Goal: Task Accomplishment & Management: Complete application form

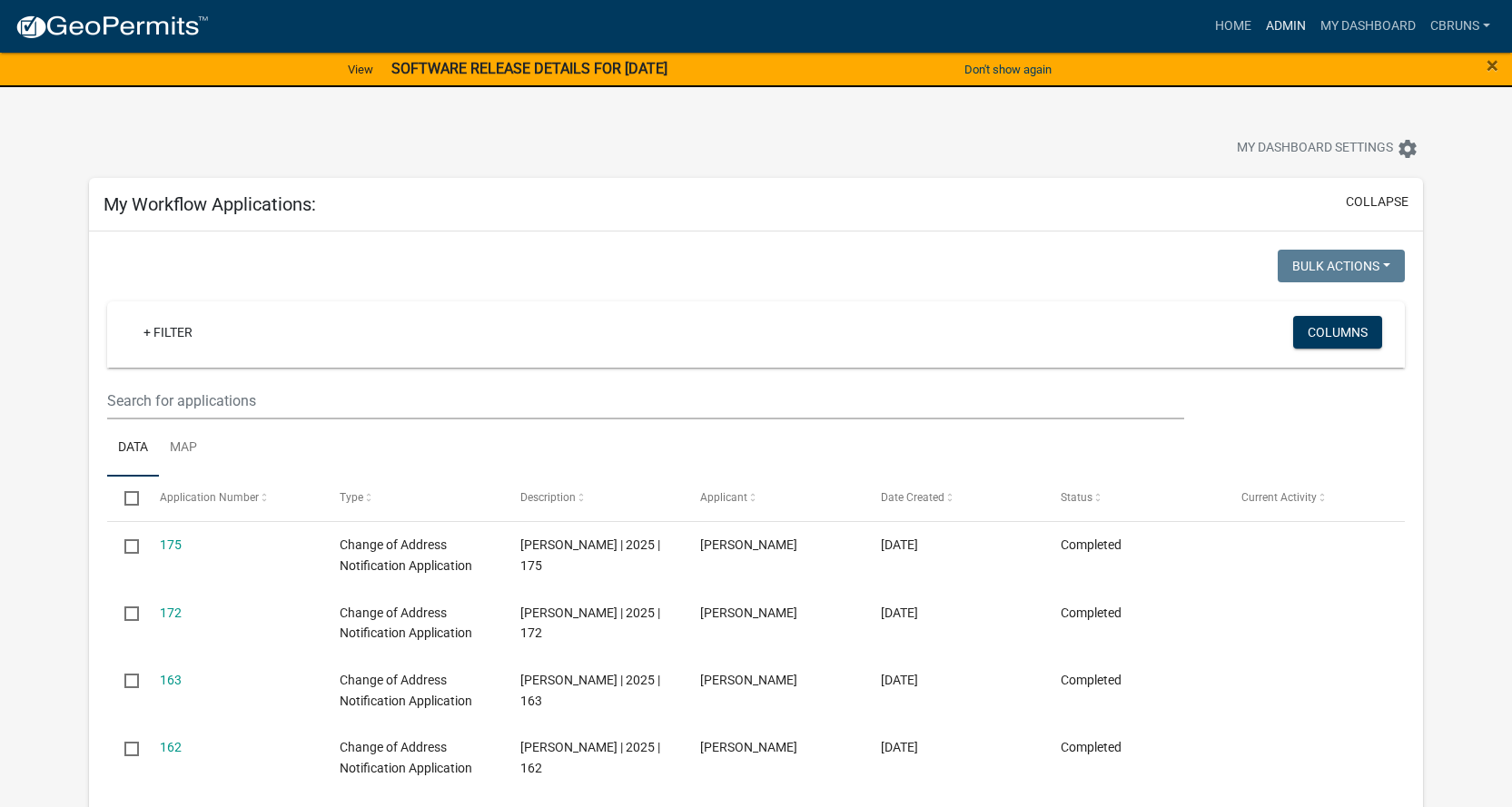
click at [1271, 24] on link "Admin" at bounding box center [1286, 25] width 55 height 34
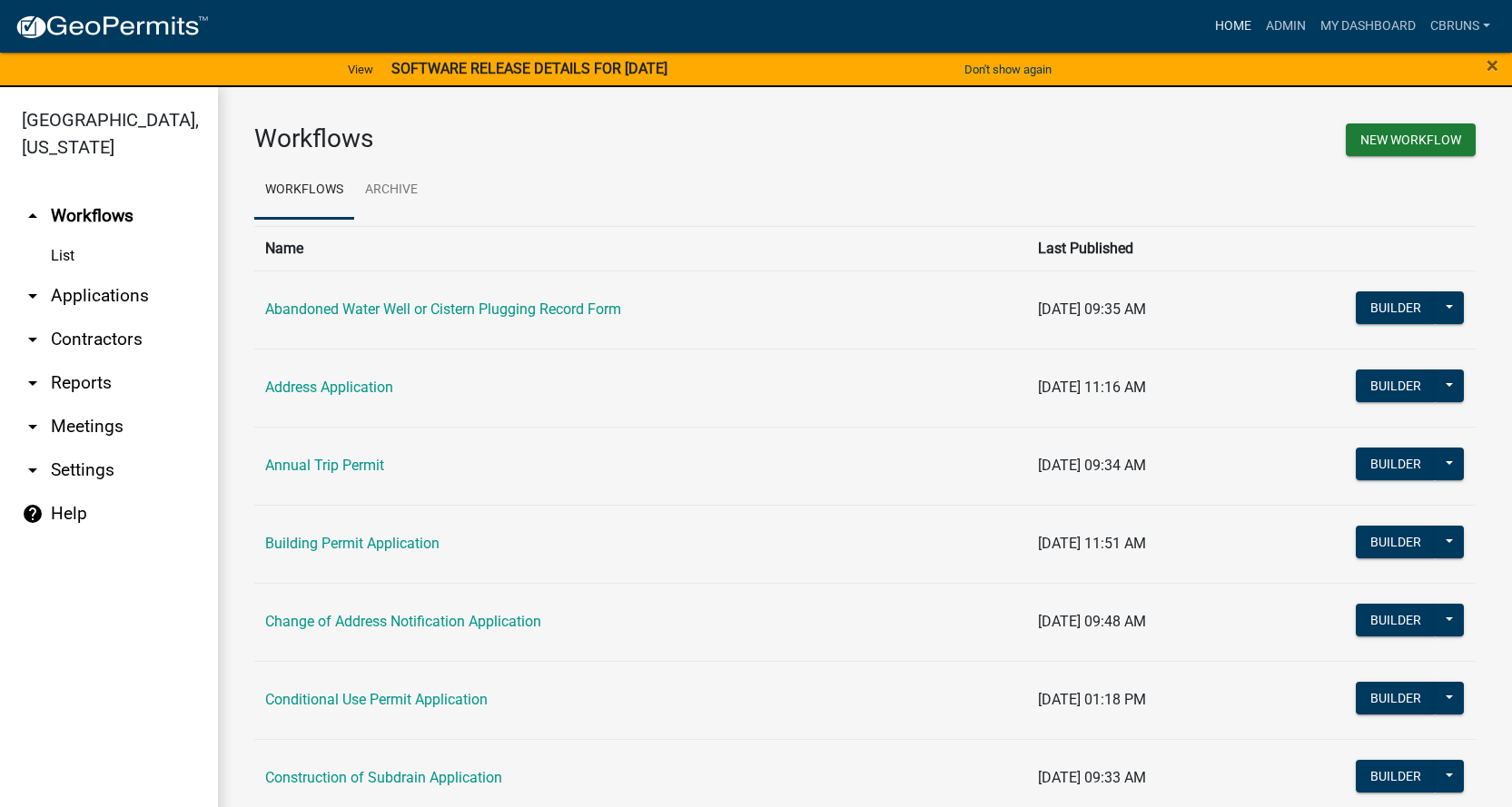
click at [1240, 24] on link "Home" at bounding box center [1234, 25] width 51 height 34
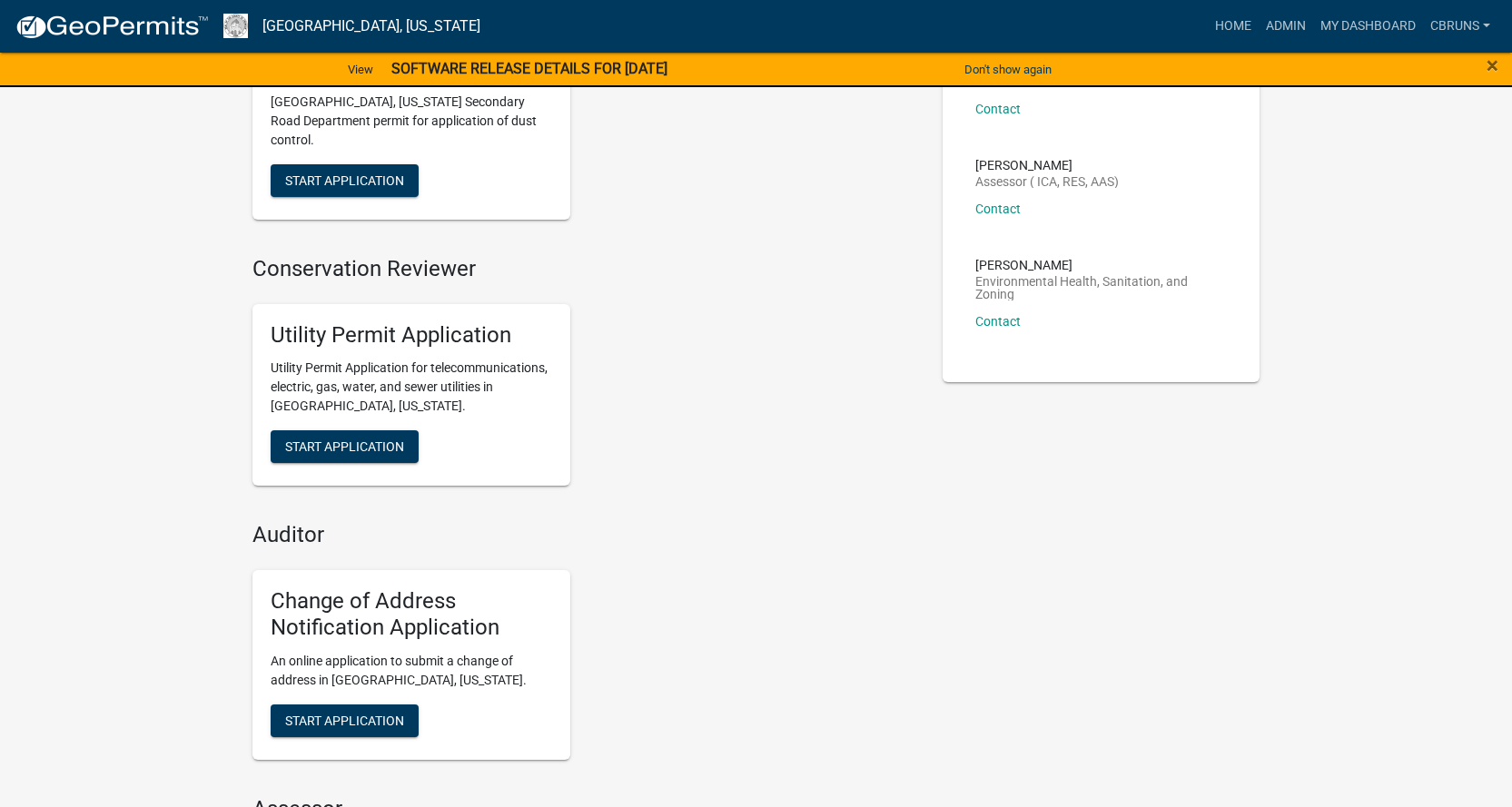
scroll to position [363, 0]
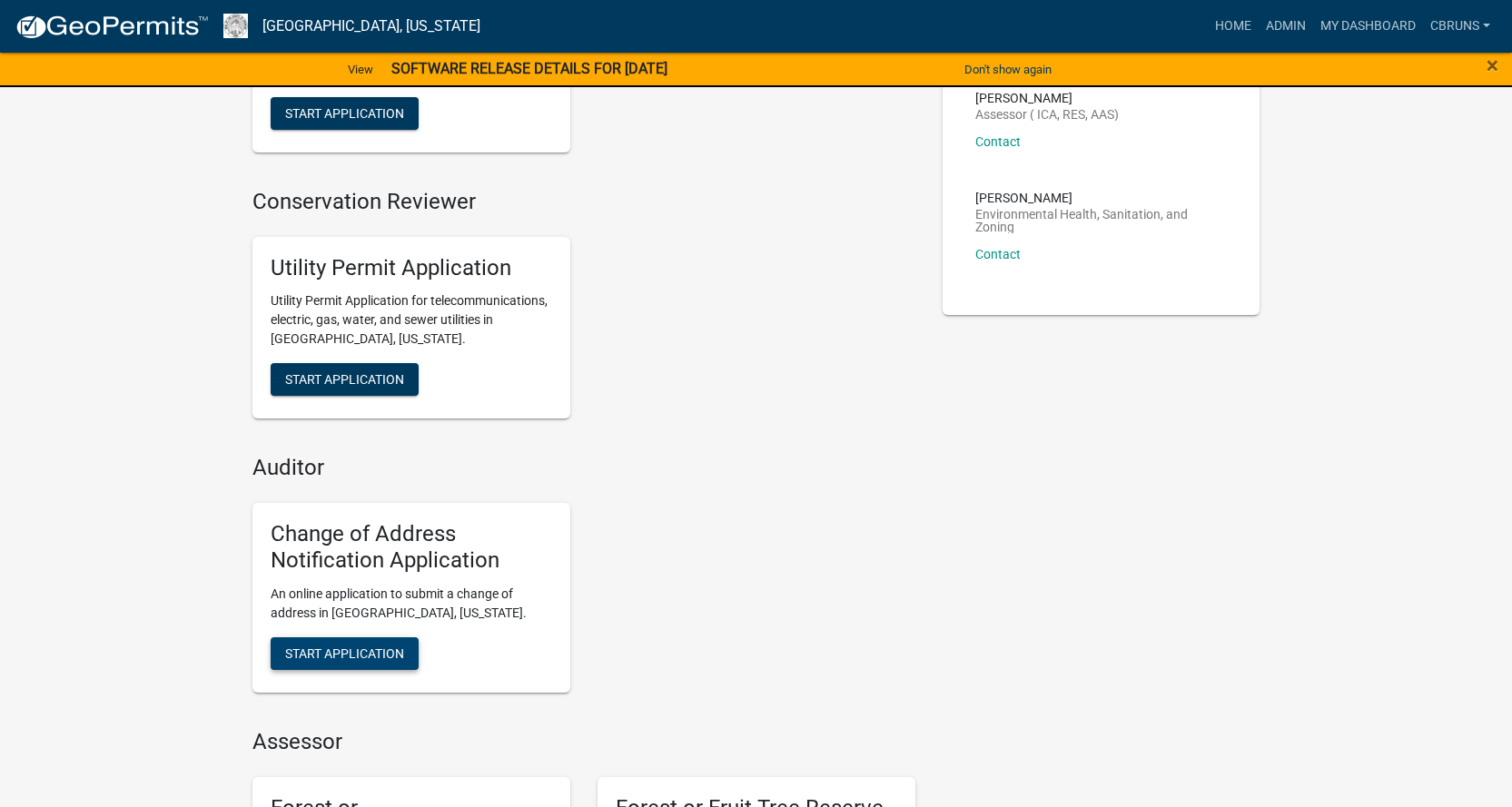
click at [375, 645] on span "Start Application" at bounding box center [344, 652] width 119 height 15
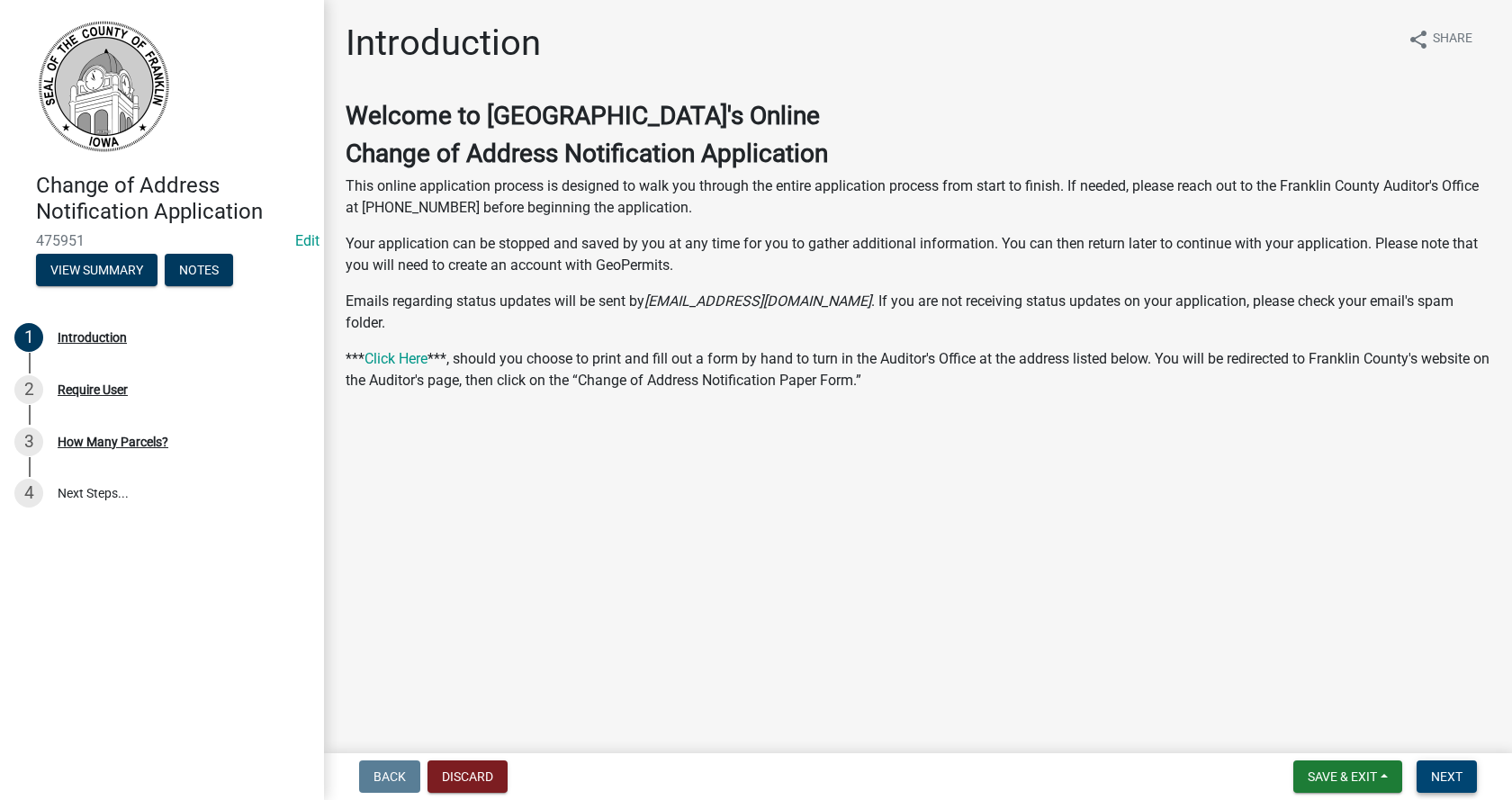
click at [1440, 775] on span "Next" at bounding box center [1447, 777] width 31 height 15
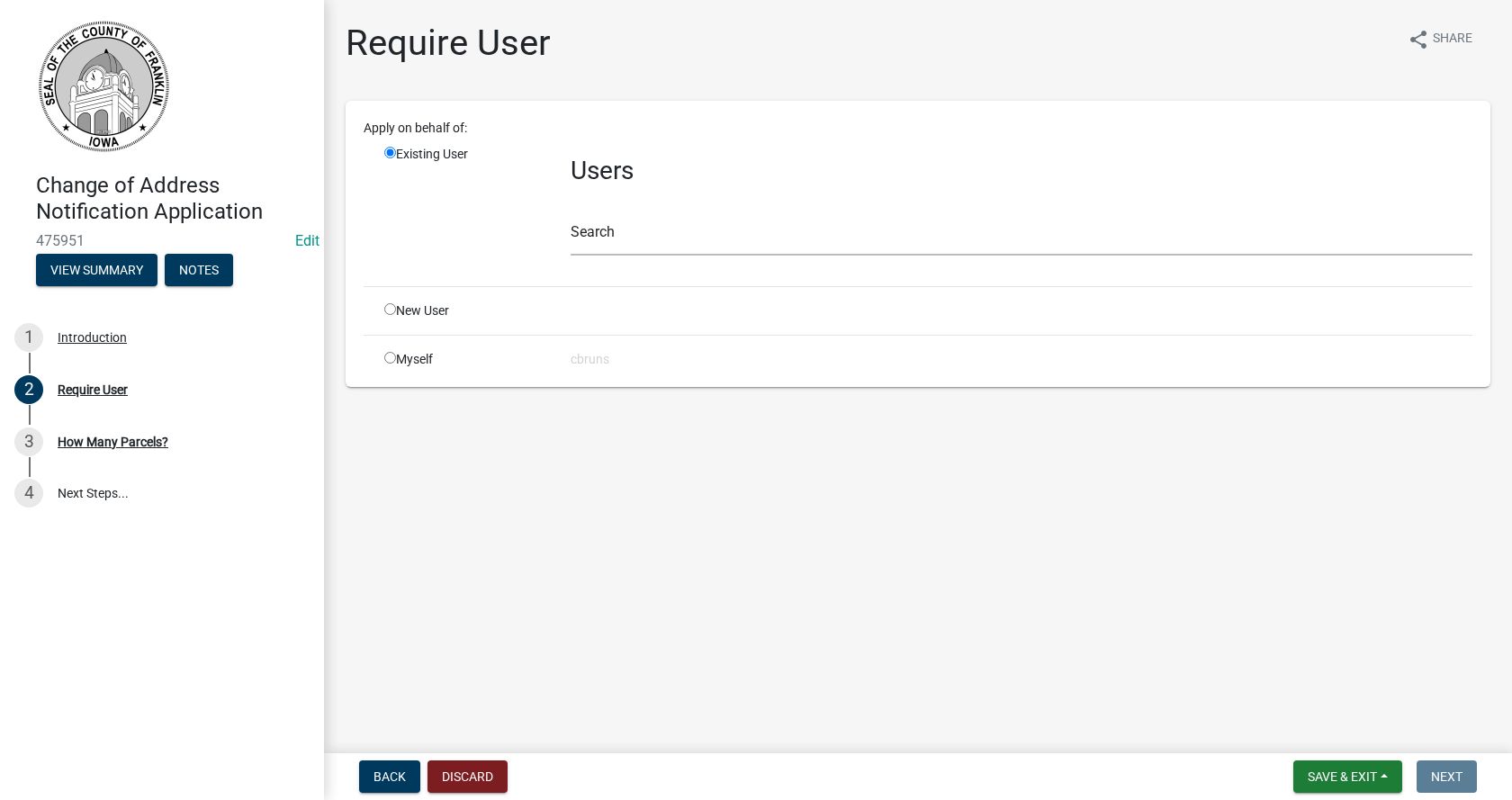
click at [387, 358] on input "radio" at bounding box center [390, 358] width 12 height 12
radio input "true"
radio input "false"
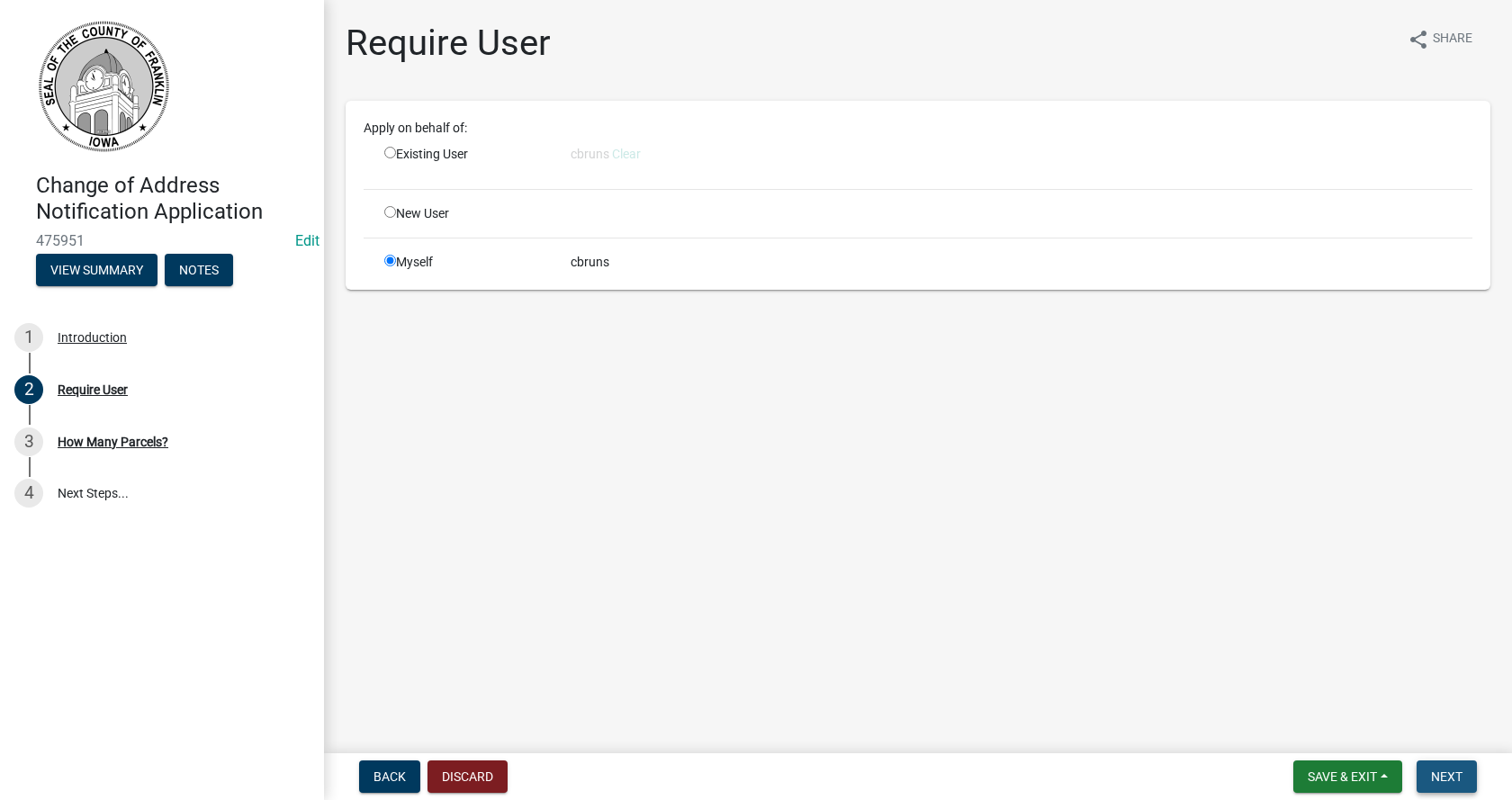
click at [1443, 774] on span "Next" at bounding box center [1447, 777] width 31 height 15
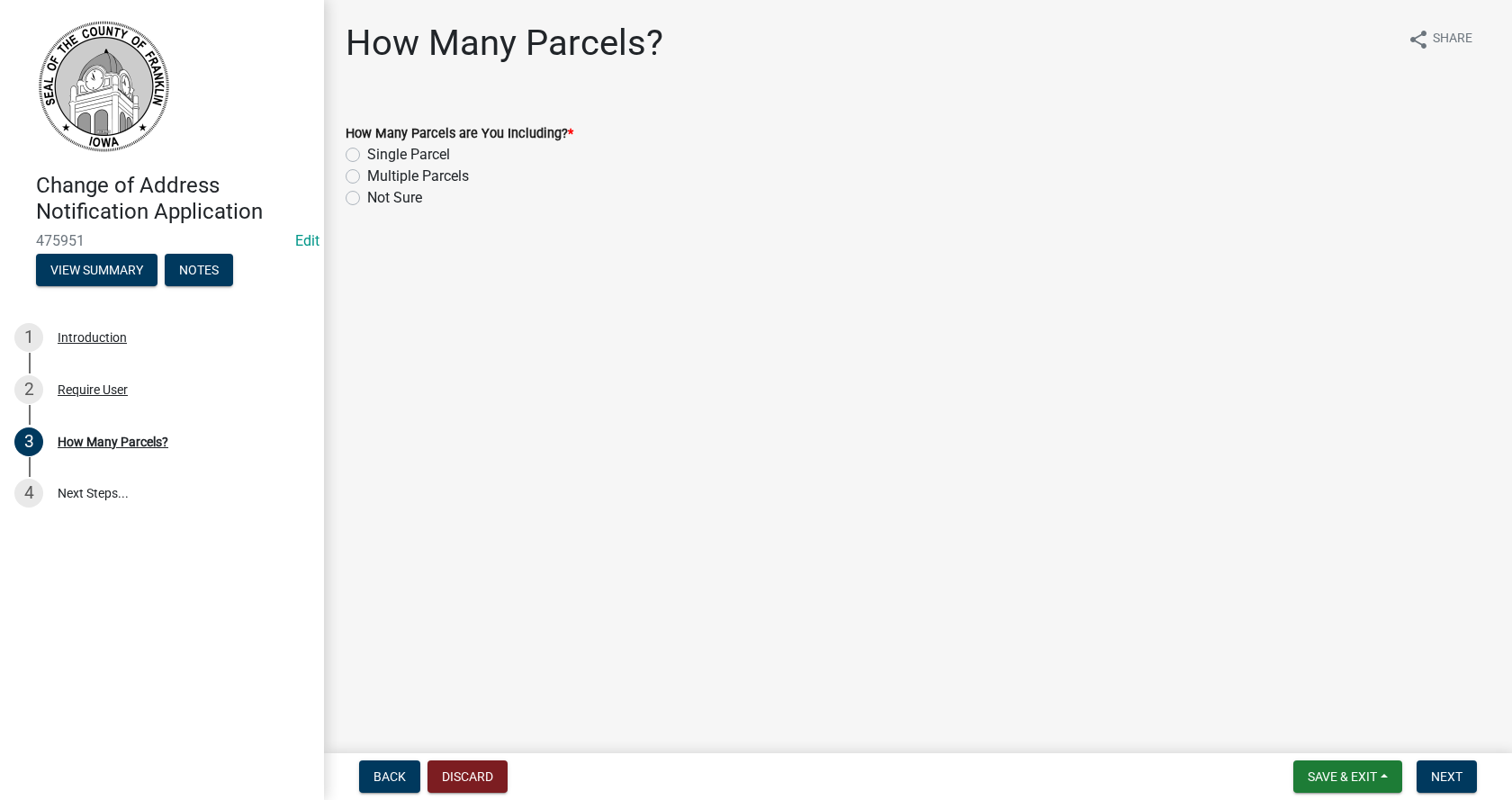
click at [367, 154] on label "Single Parcel" at bounding box center [408, 155] width 83 height 21
click at [367, 154] on input "Single Parcel" at bounding box center [373, 150] width 12 height 12
radio input "true"
click at [1445, 777] on span "Next" at bounding box center [1447, 777] width 31 height 15
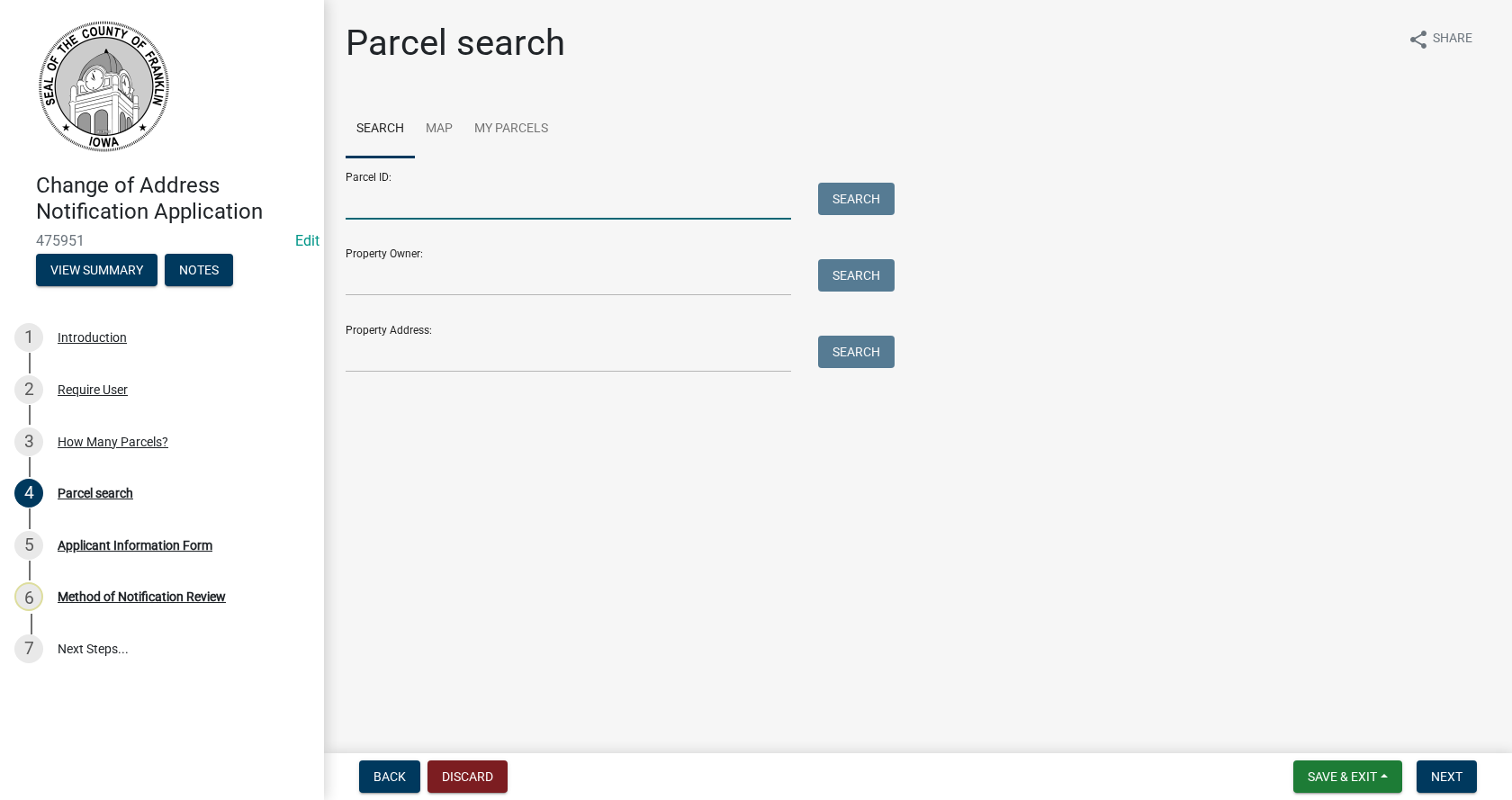
click at [432, 201] on input "Parcel ID:" at bounding box center [568, 201] width 445 height 37
type input "[PHONE_NUMBER]"
click at [848, 201] on button "Search" at bounding box center [856, 198] width 77 height 32
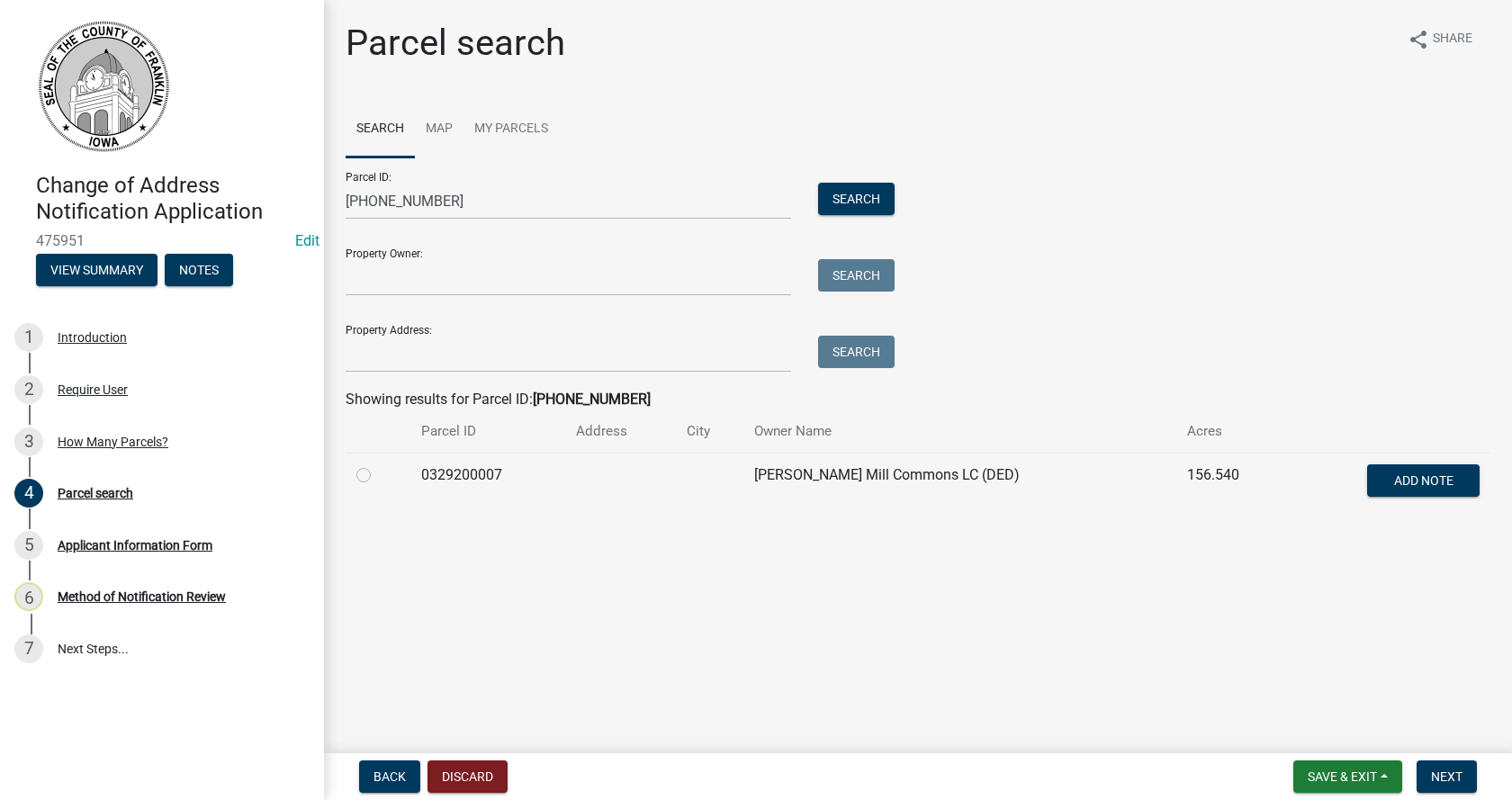
click at [378, 465] on label at bounding box center [378, 465] width 0 height 0
click at [378, 476] on input "radio" at bounding box center [384, 470] width 12 height 12
radio input "true"
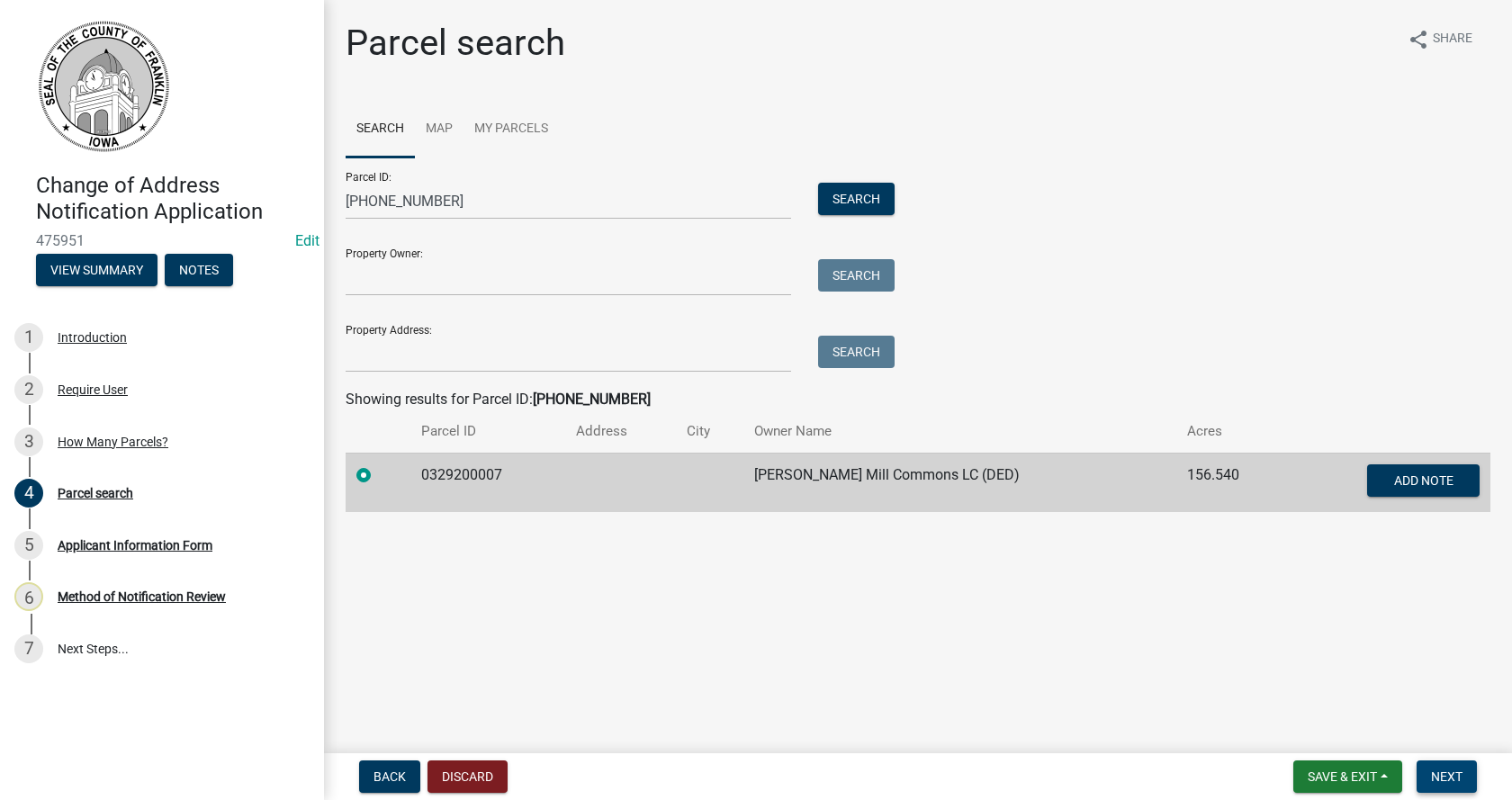
click at [1453, 783] on span "Next" at bounding box center [1447, 777] width 31 height 15
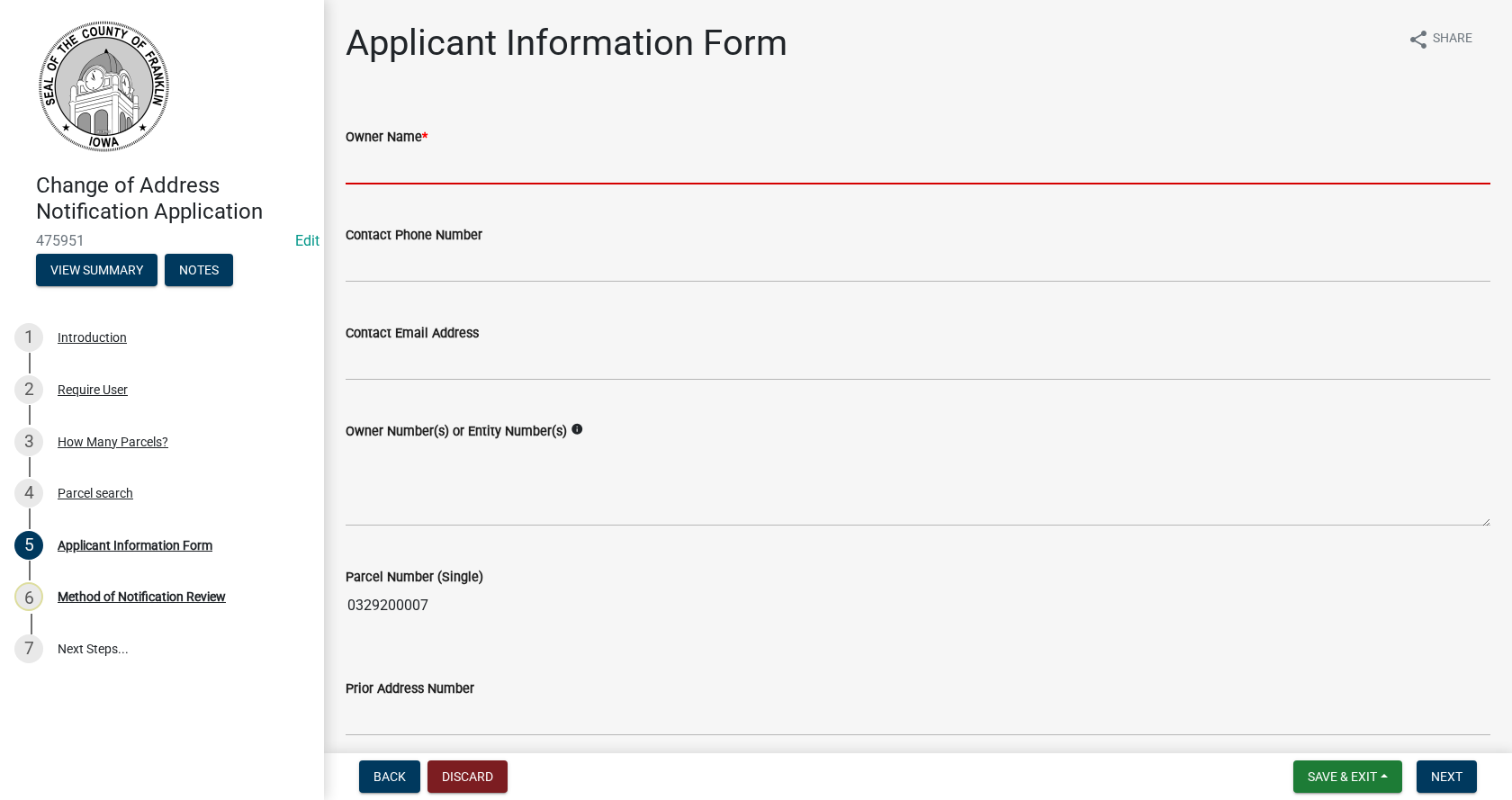
click at [452, 159] on input "Owner Name *" at bounding box center [918, 166] width 1145 height 37
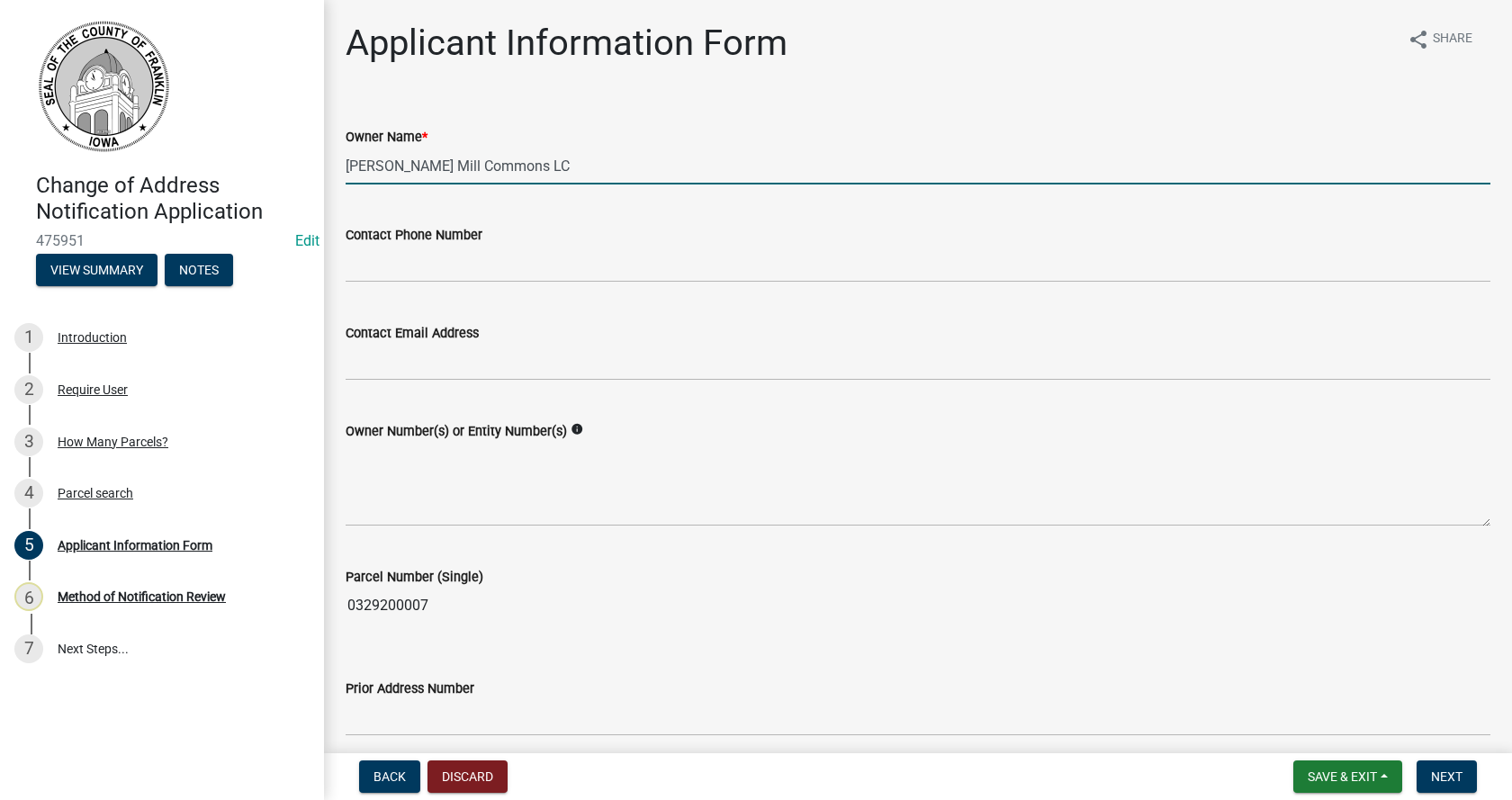
type input "[PERSON_NAME] Mill Commons LC"
click at [453, 474] on textarea "Owner Number(s) or Entity Number(s)" at bounding box center [918, 484] width 1145 height 85
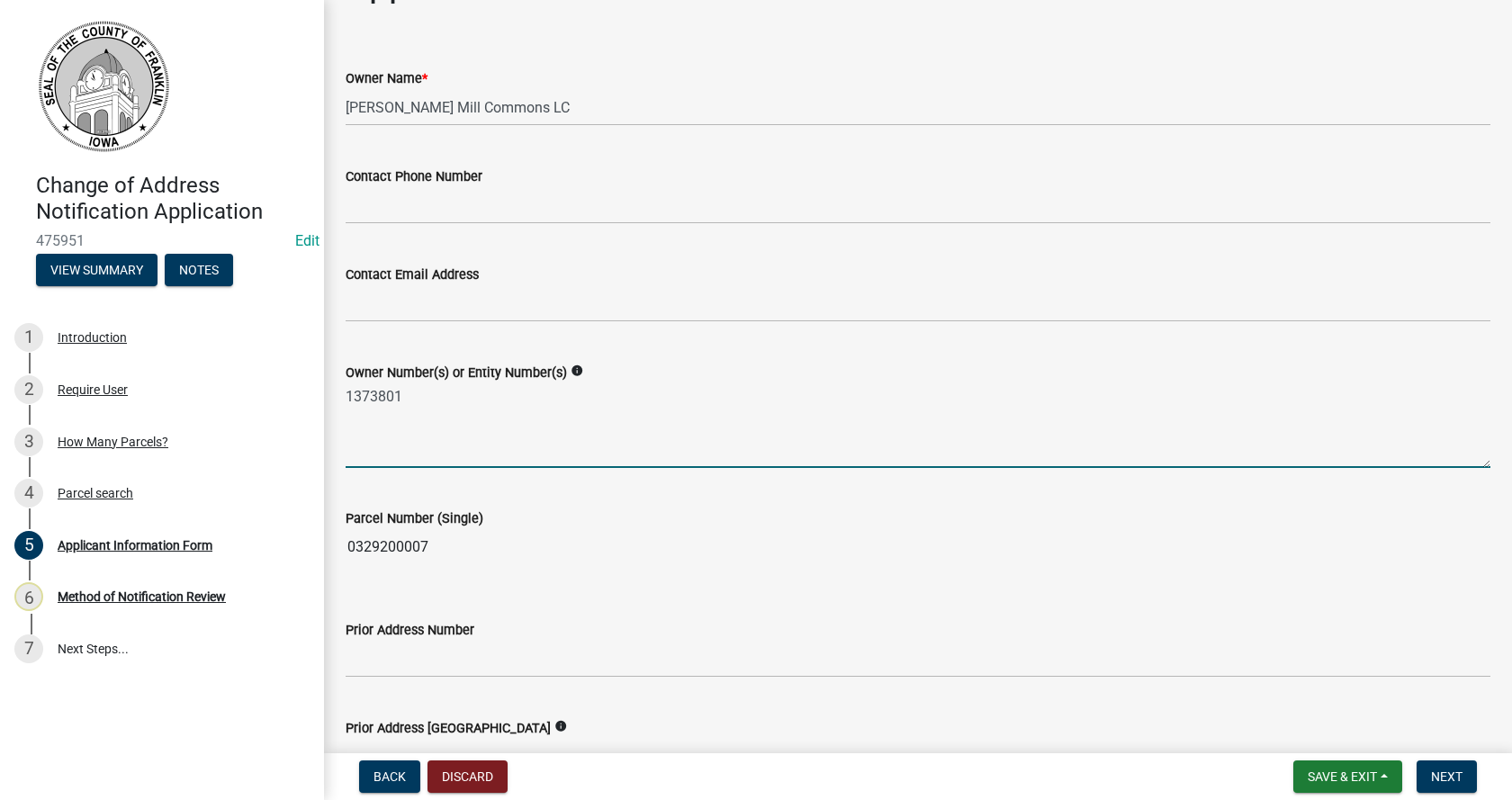
scroll to position [90, 0]
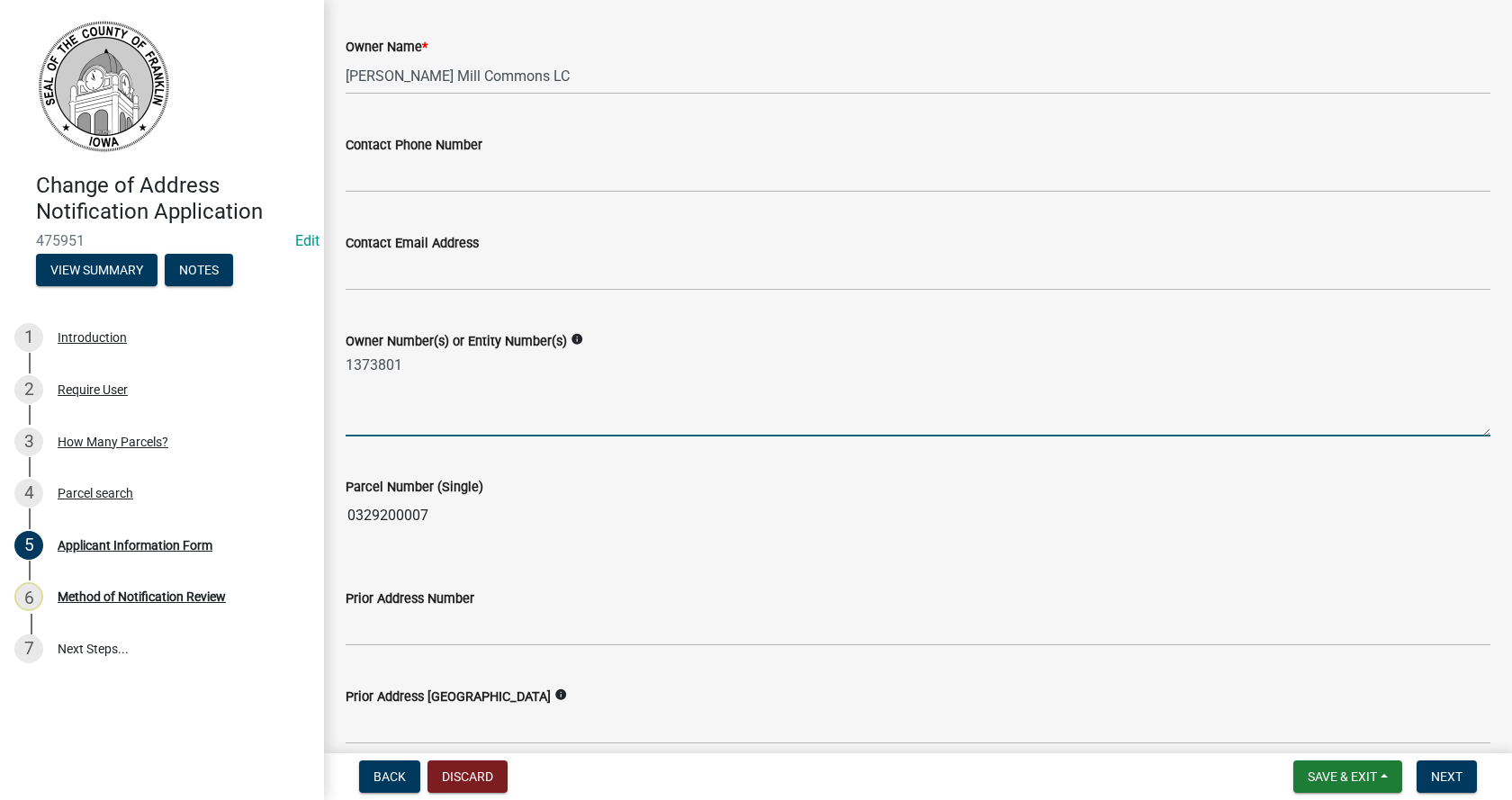
type textarea "1373801"
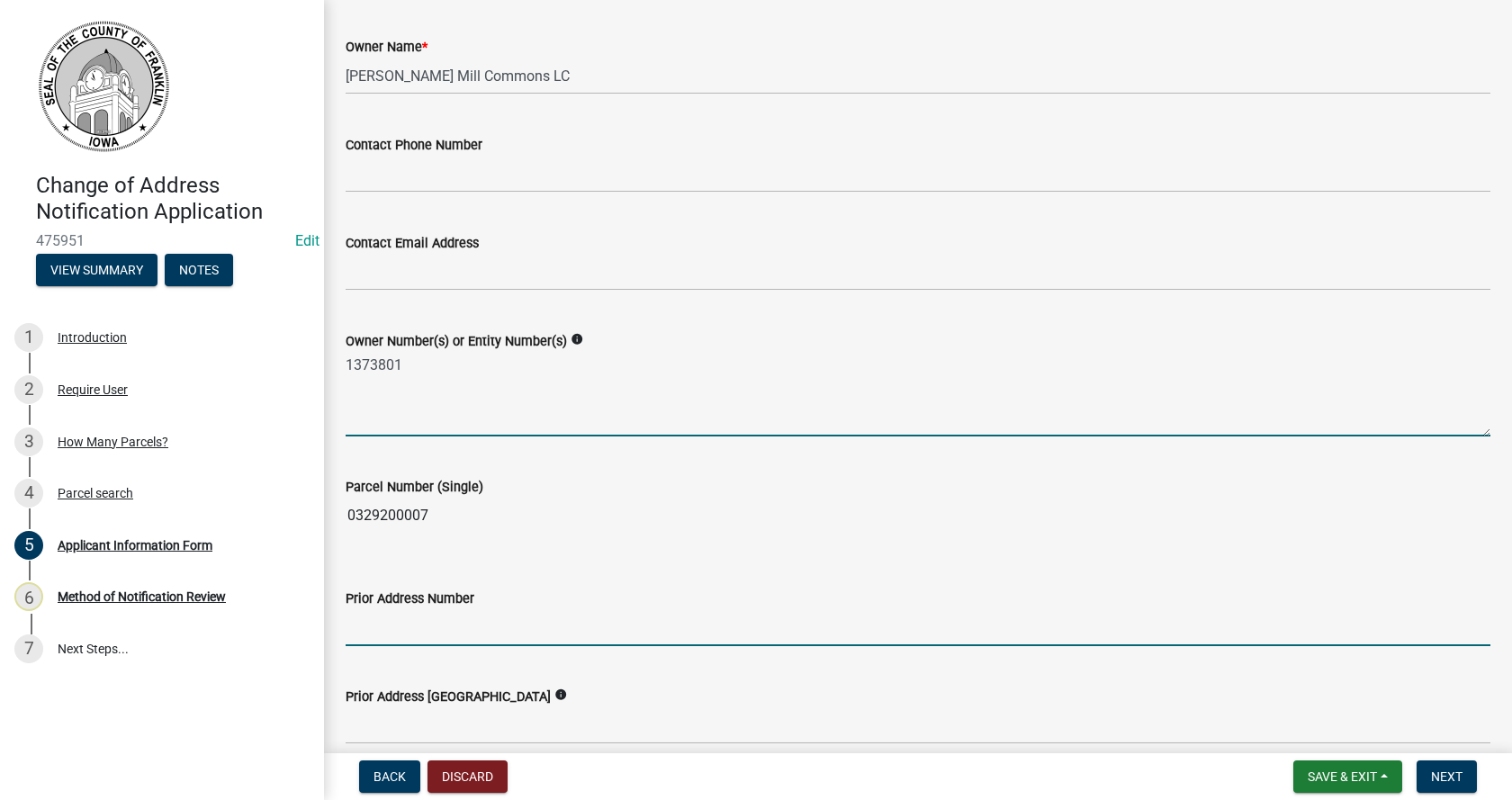
click at [414, 619] on input "Prior Address Number" at bounding box center [918, 628] width 1145 height 37
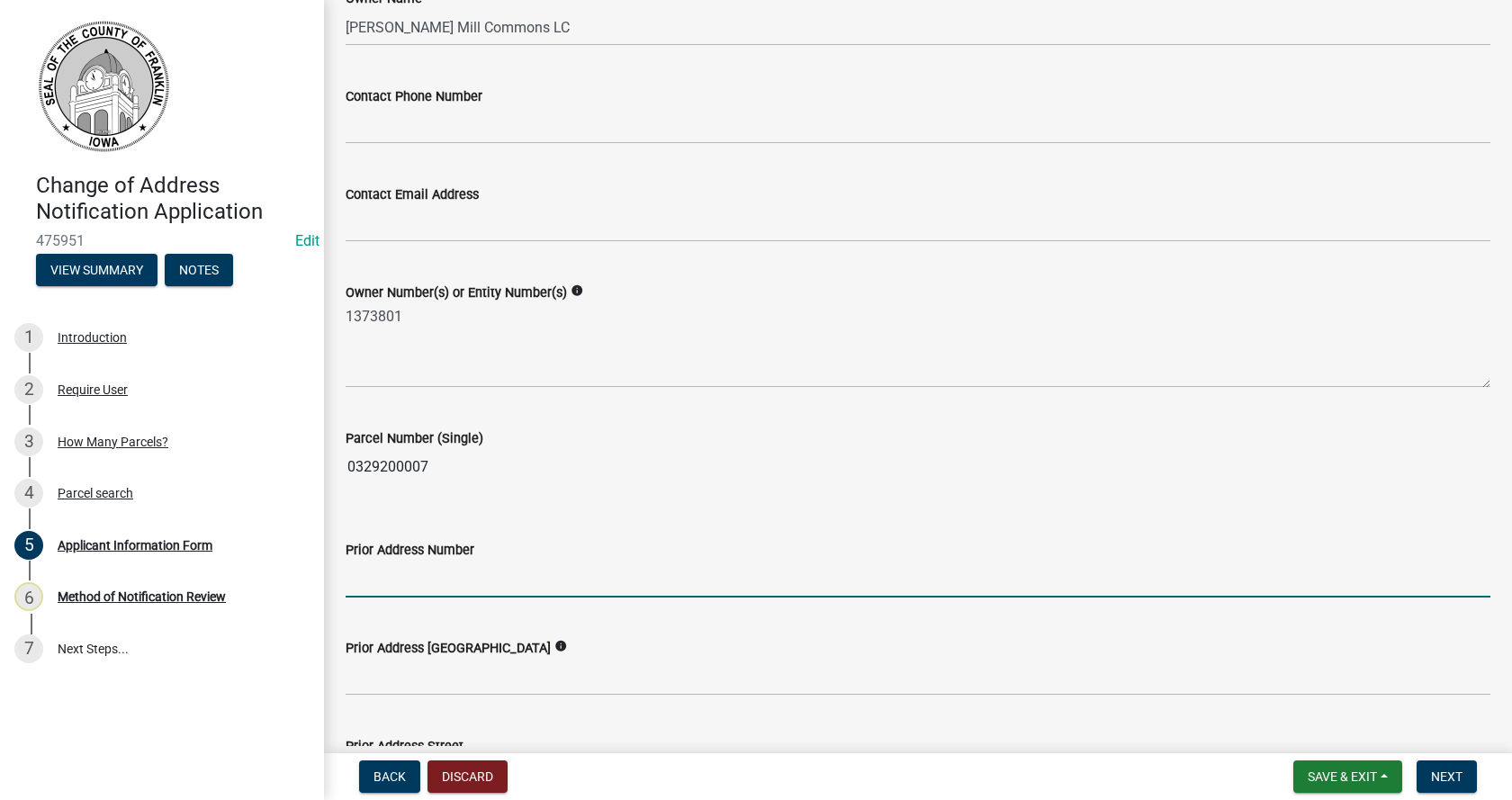
scroll to position [180, 0]
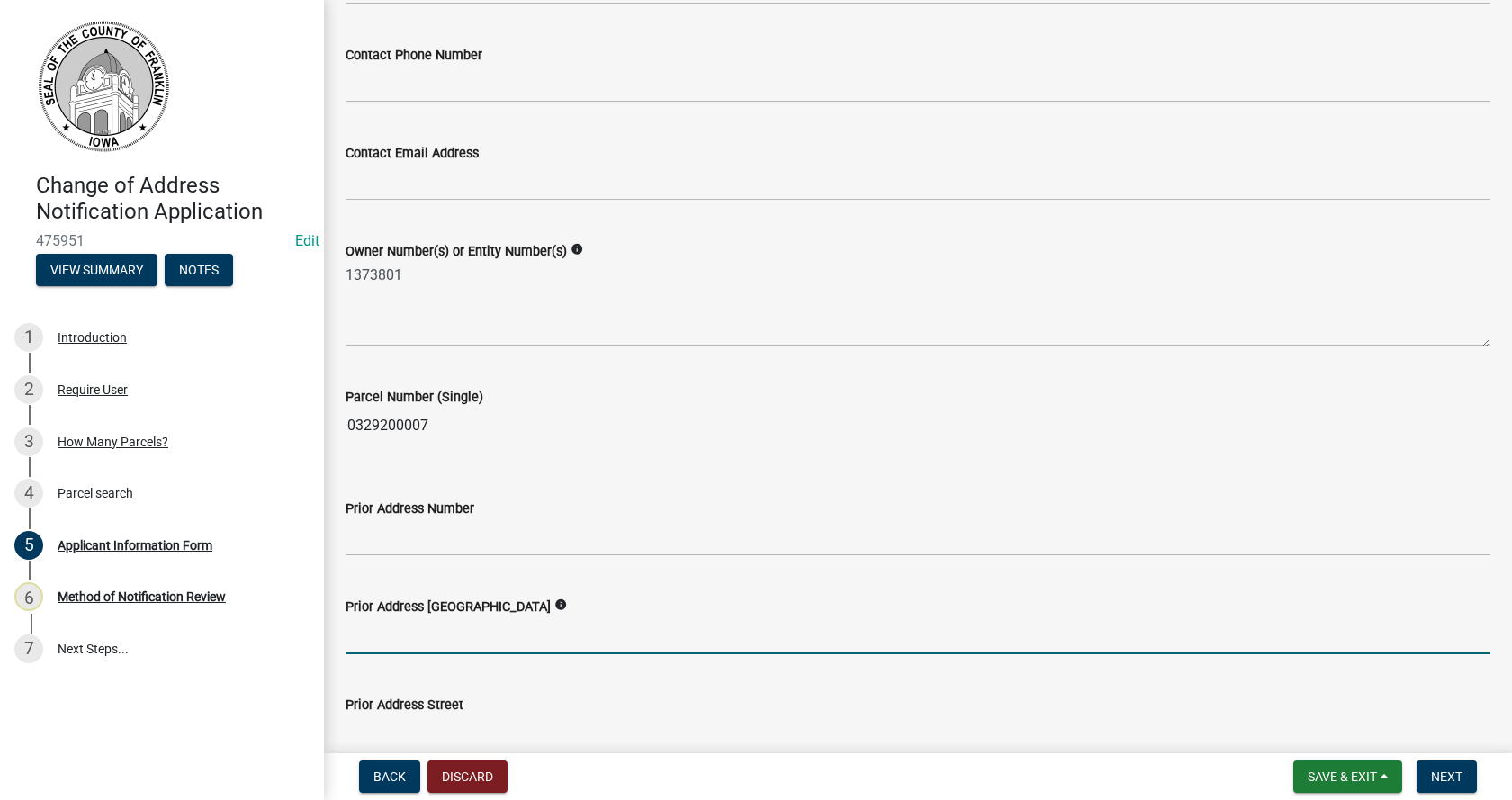
click at [414, 629] on input "Prior Address [GEOGRAPHIC_DATA]" at bounding box center [918, 636] width 1145 height 37
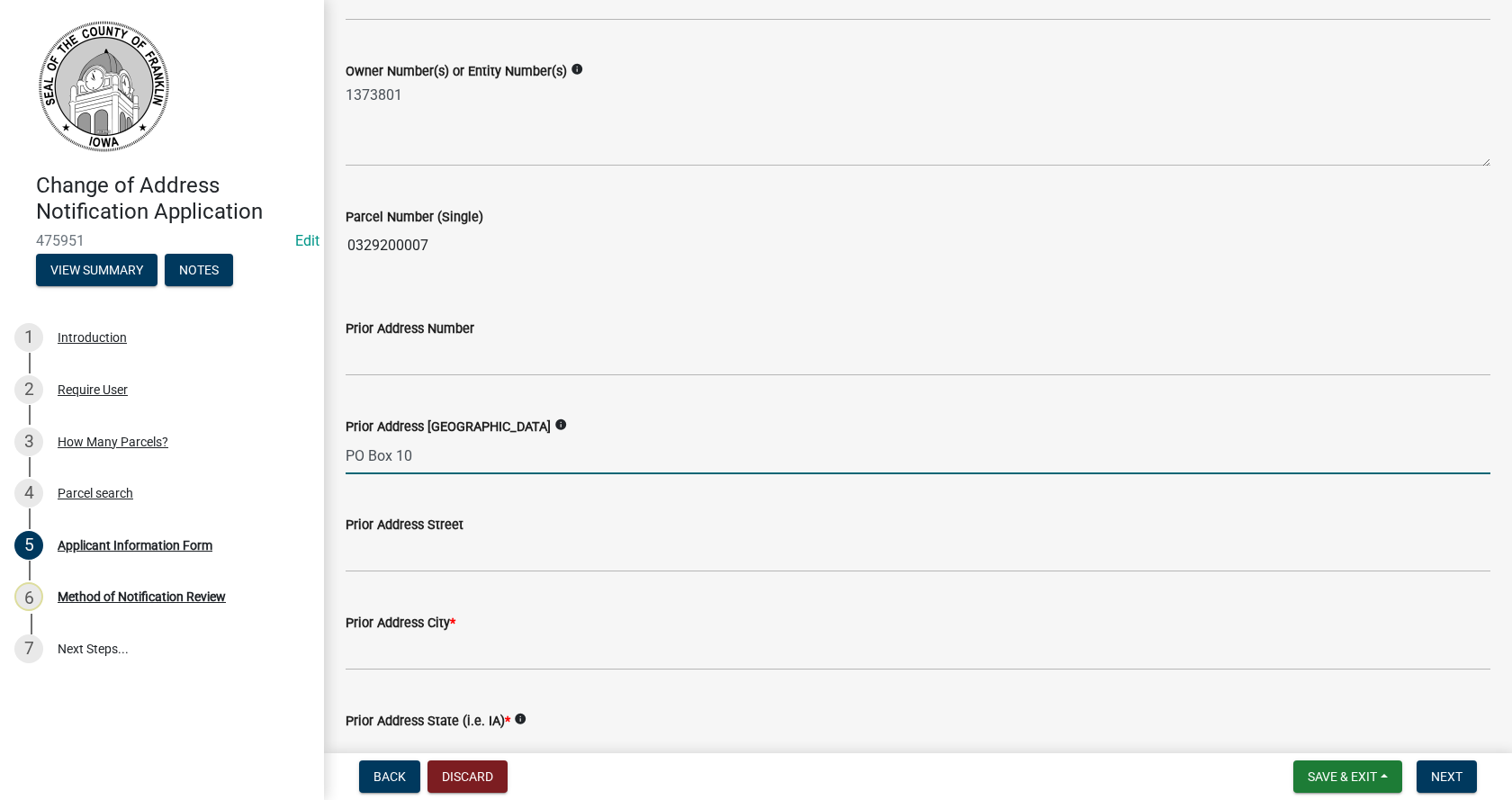
scroll to position [450, 0]
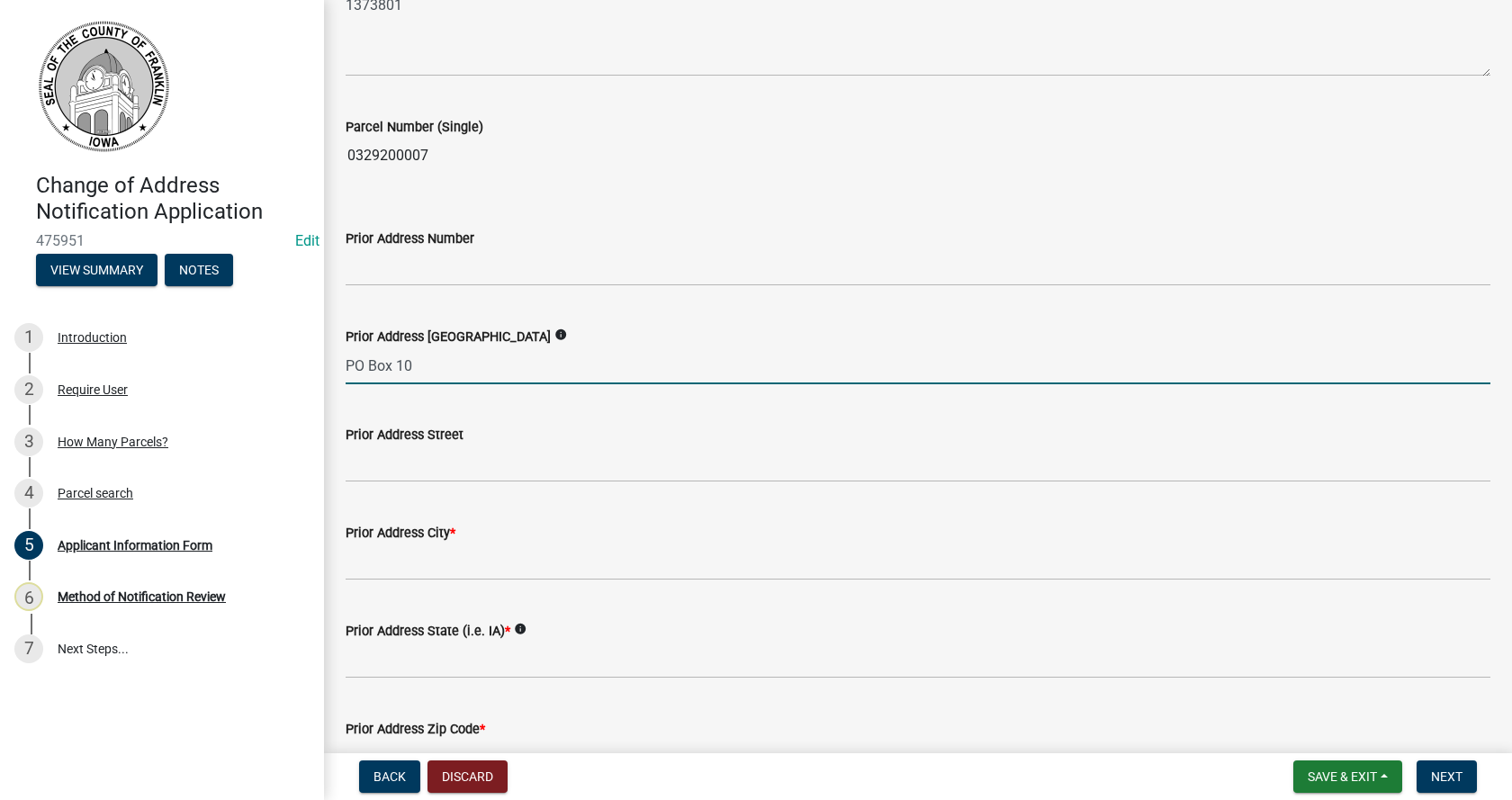
type input "PO Box 10"
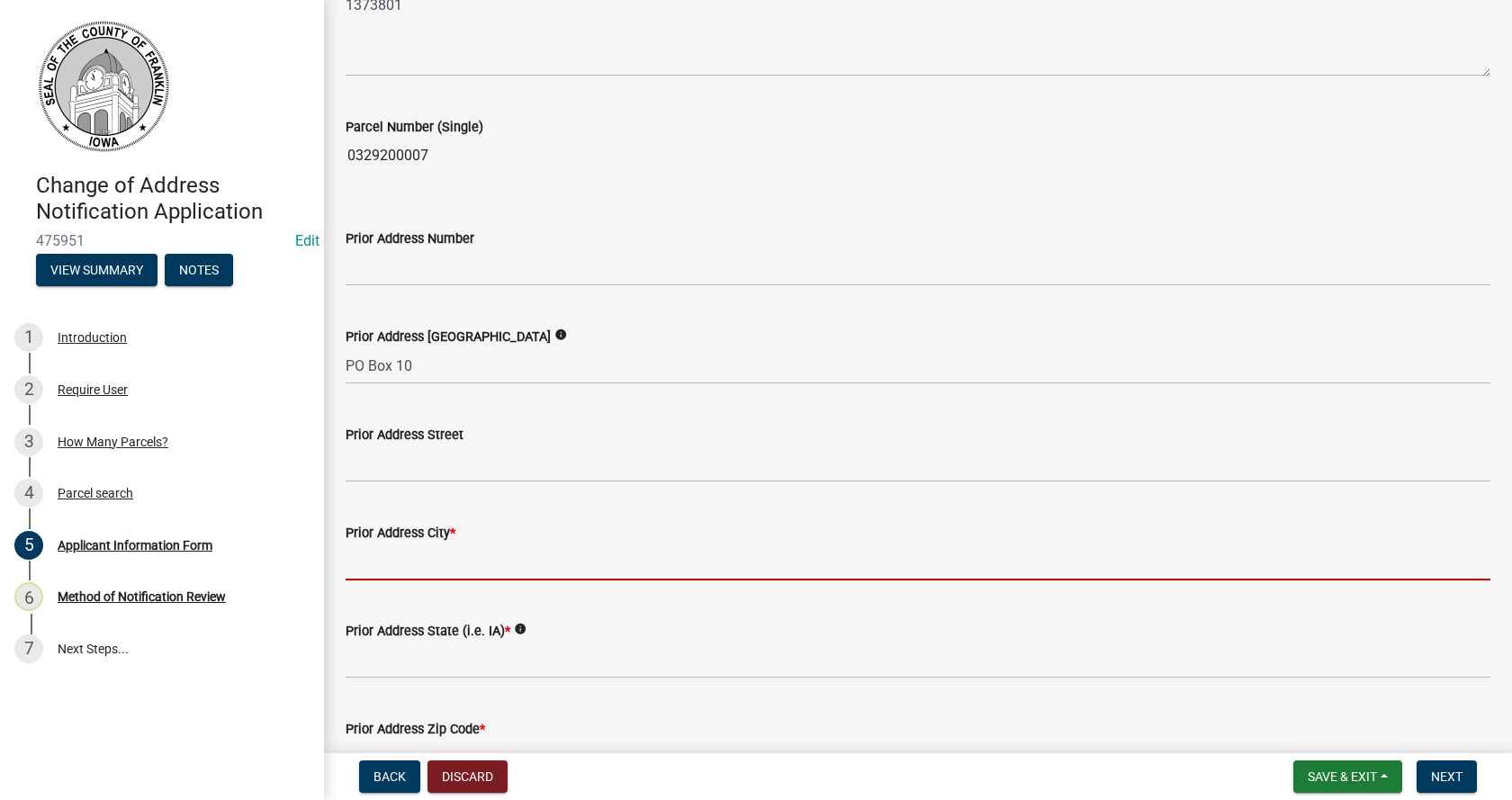
click at [404, 555] on input "Prior Address City *" at bounding box center [918, 562] width 1145 height 37
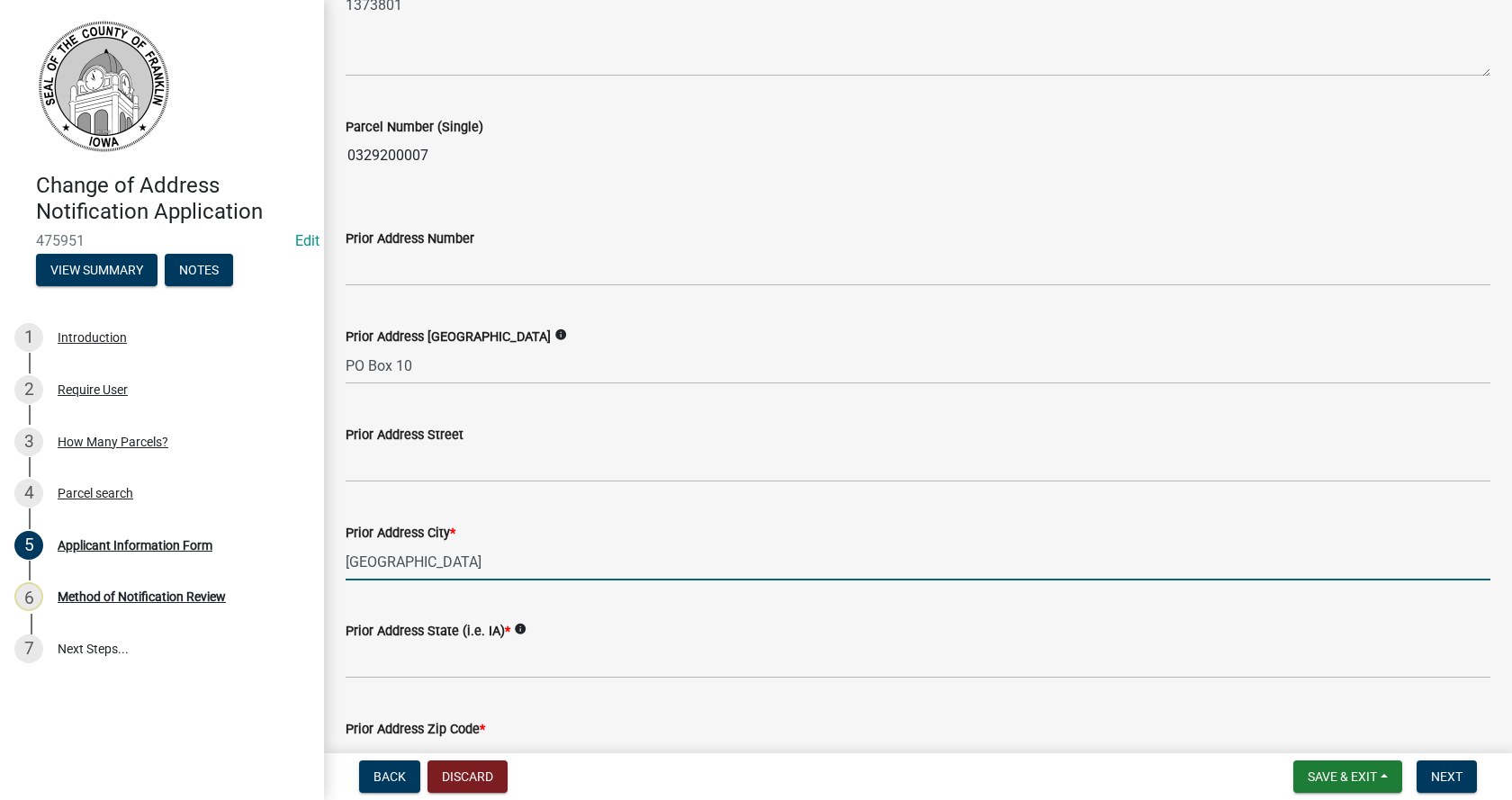
type input "[GEOGRAPHIC_DATA]"
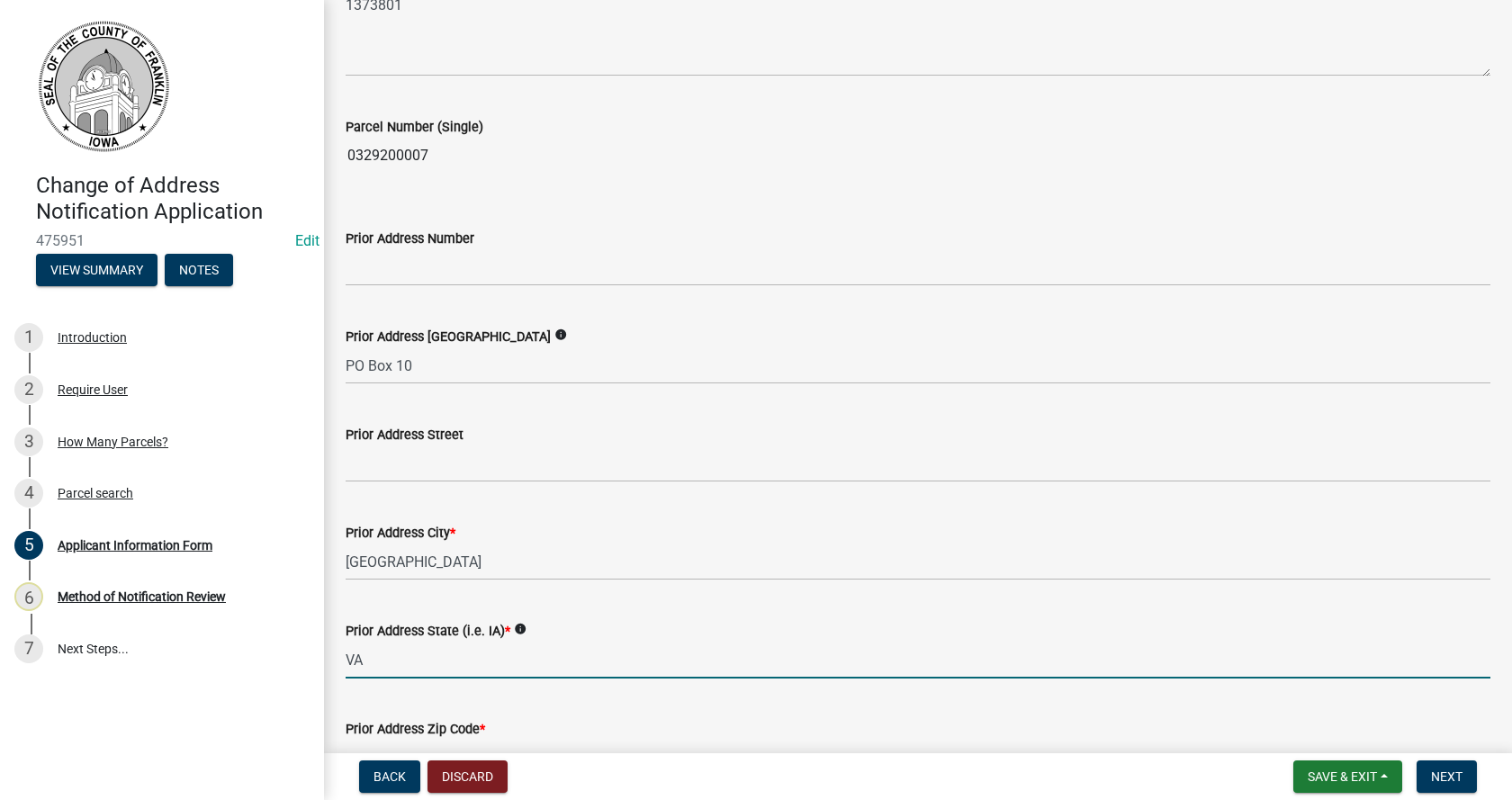
type input "VA"
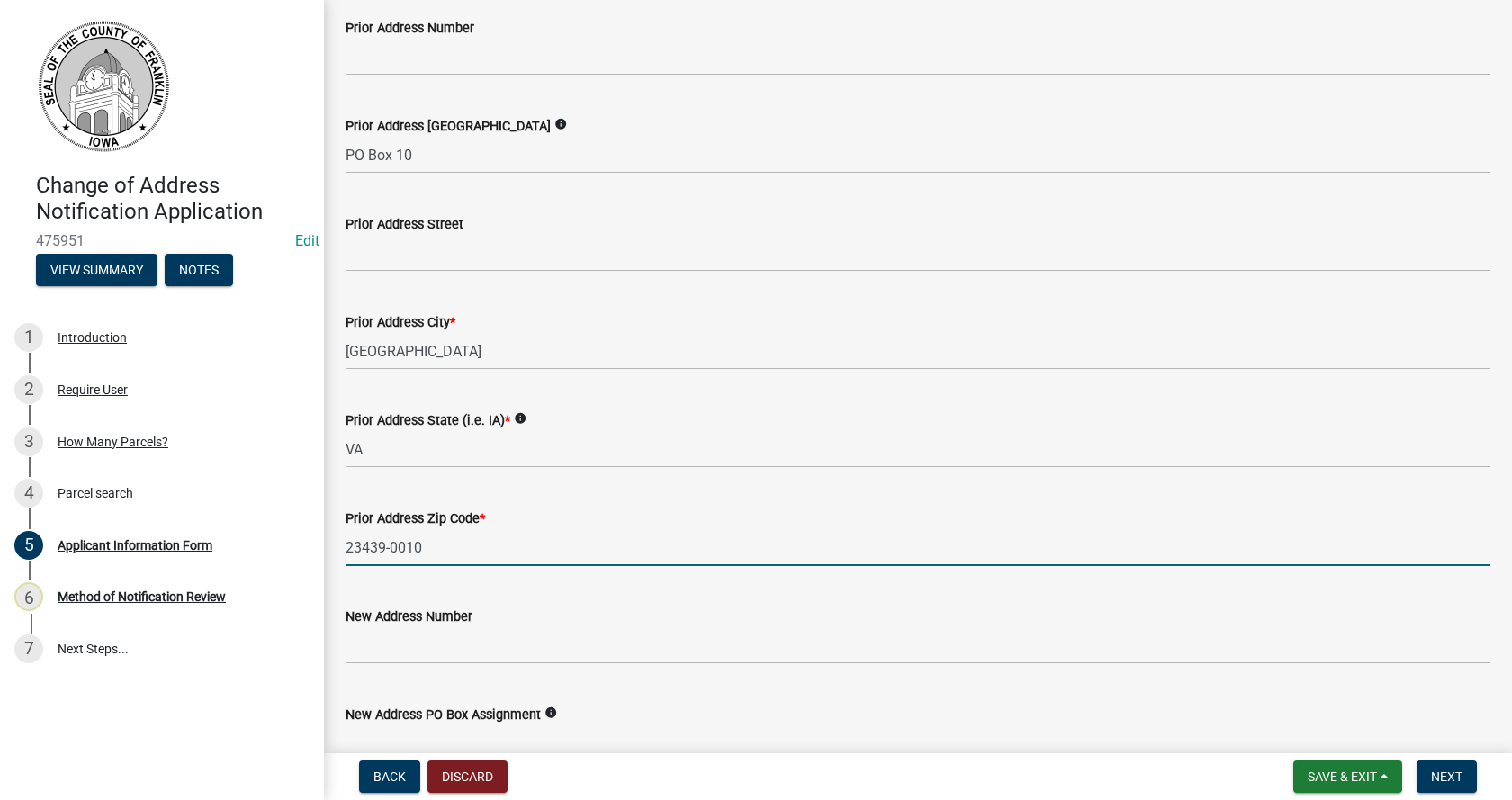
scroll to position [750, 0]
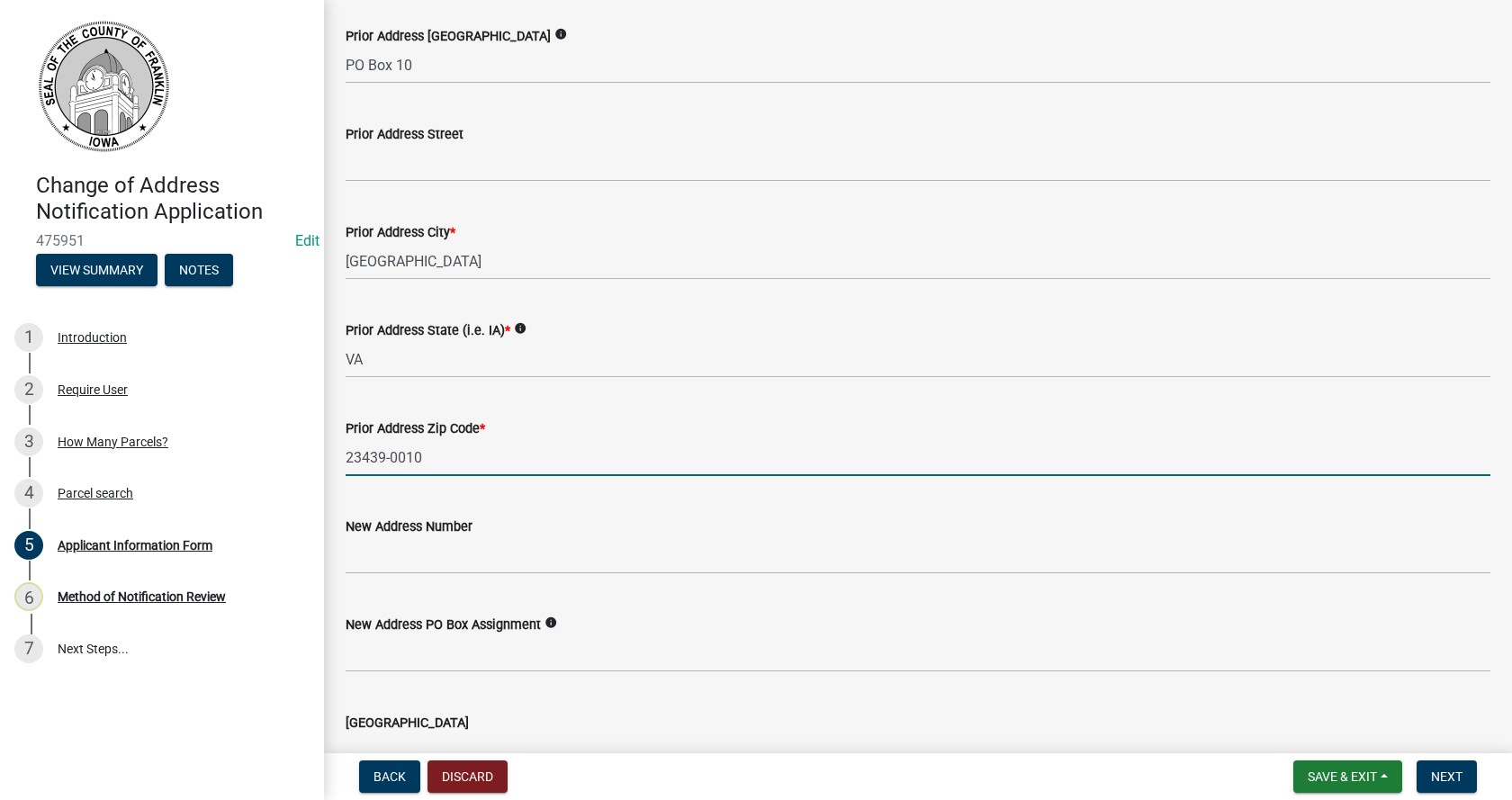
type input "23439-0010"
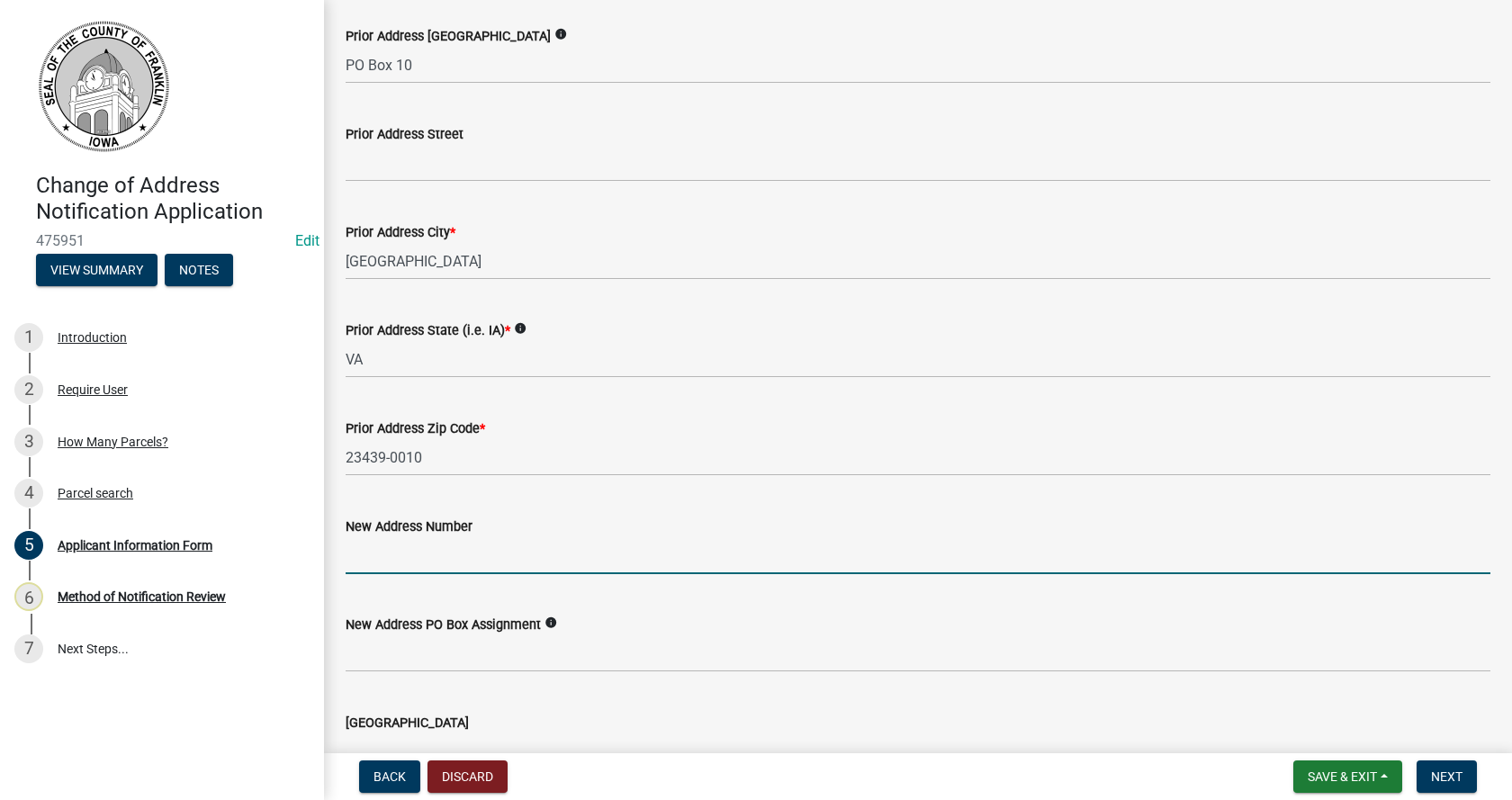
click at [417, 554] on input "New Address Number" at bounding box center [918, 556] width 1145 height 37
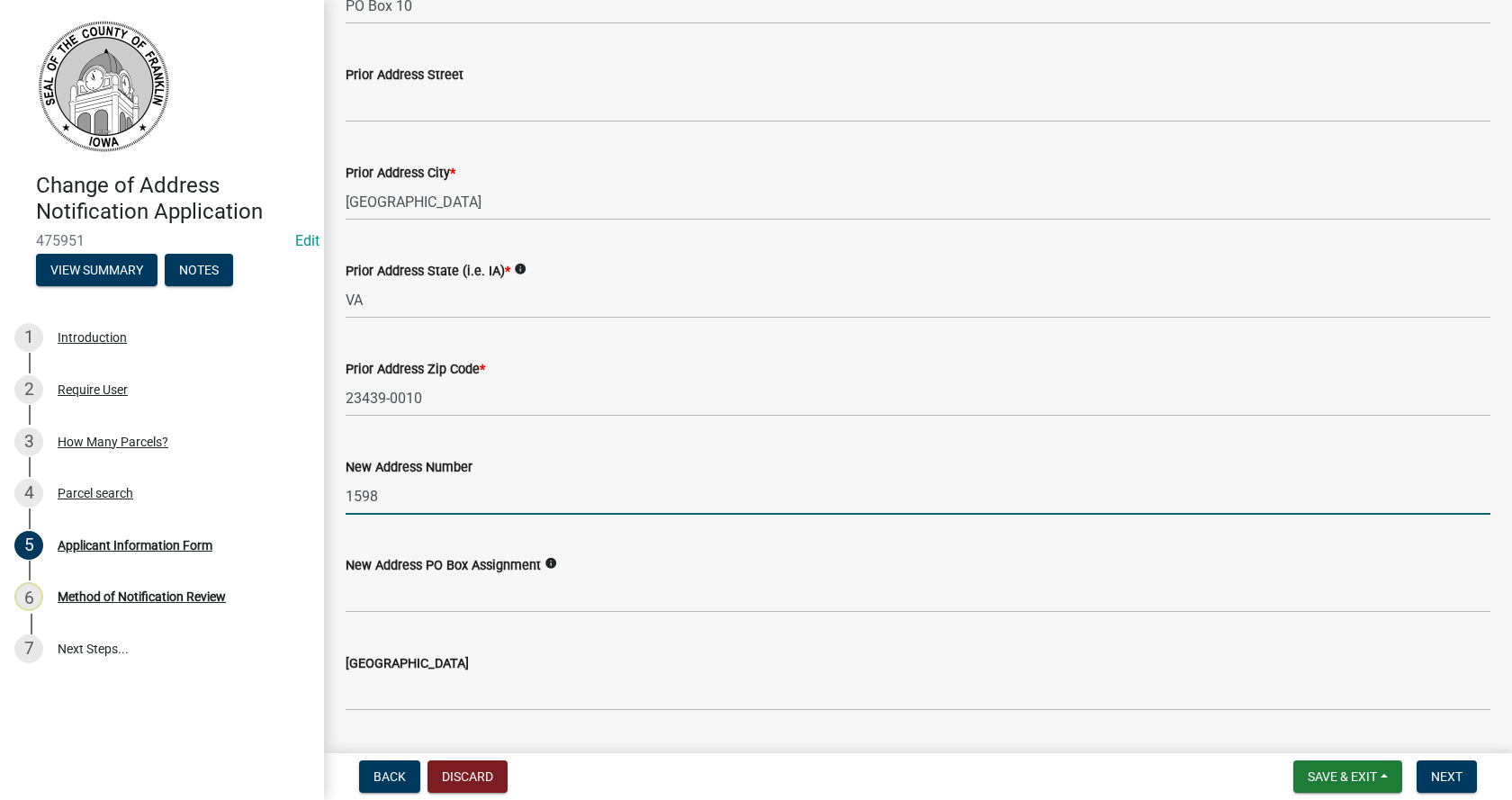
scroll to position [841, 0]
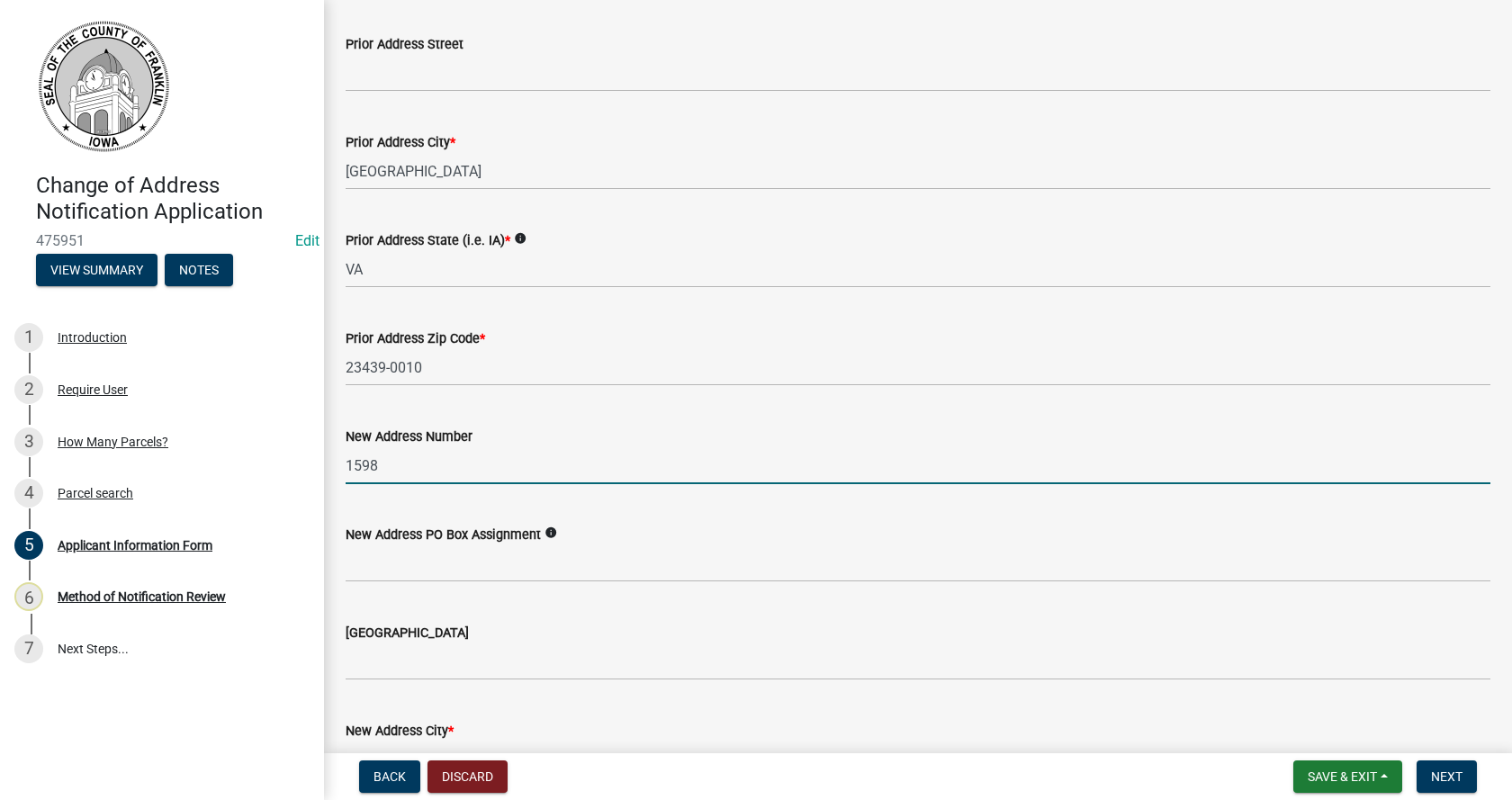
type input "1598"
click at [413, 657] on input "[GEOGRAPHIC_DATA]" at bounding box center [918, 662] width 1145 height 37
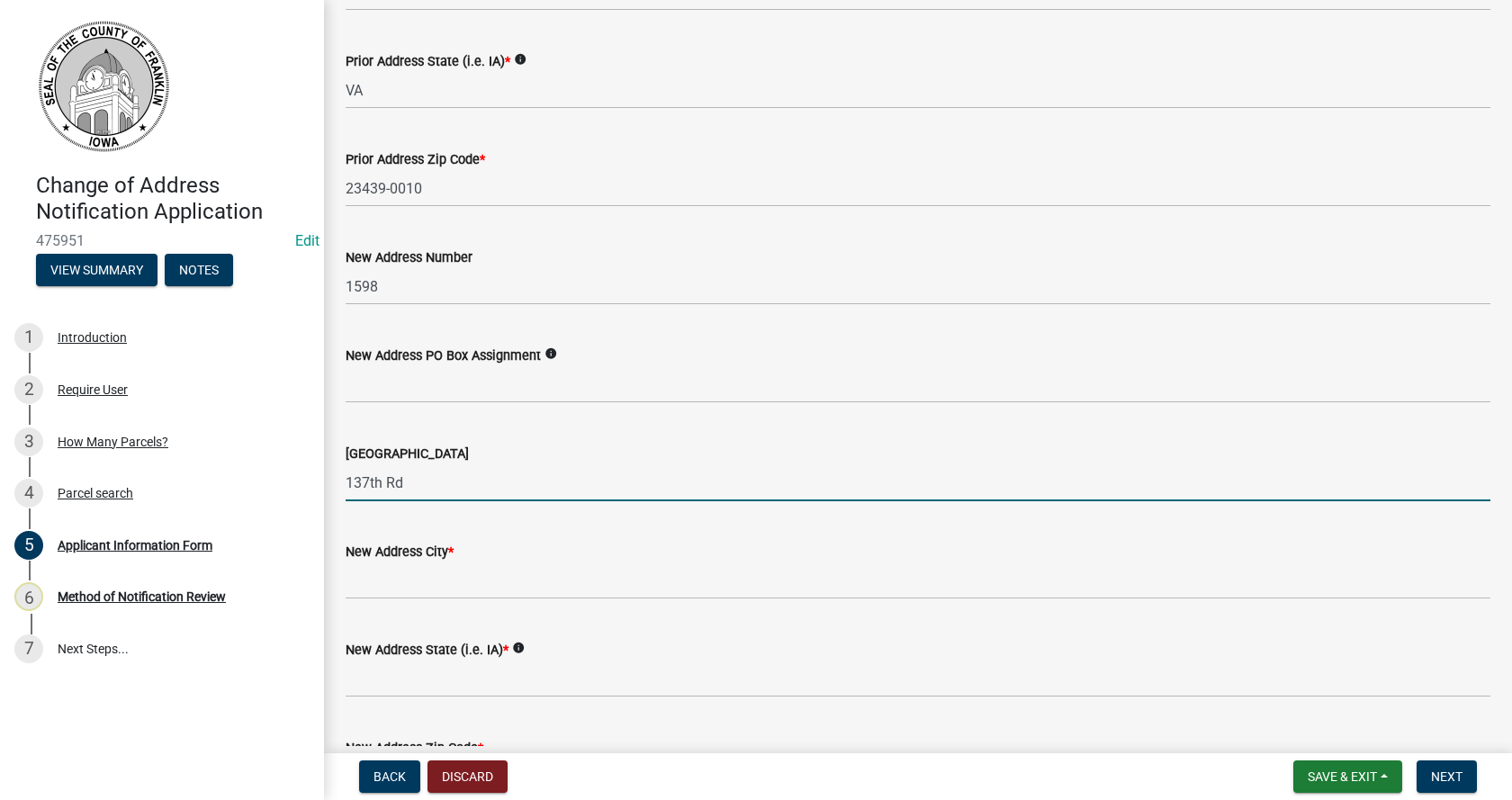
scroll to position [1021, 0]
type input "137th Rd"
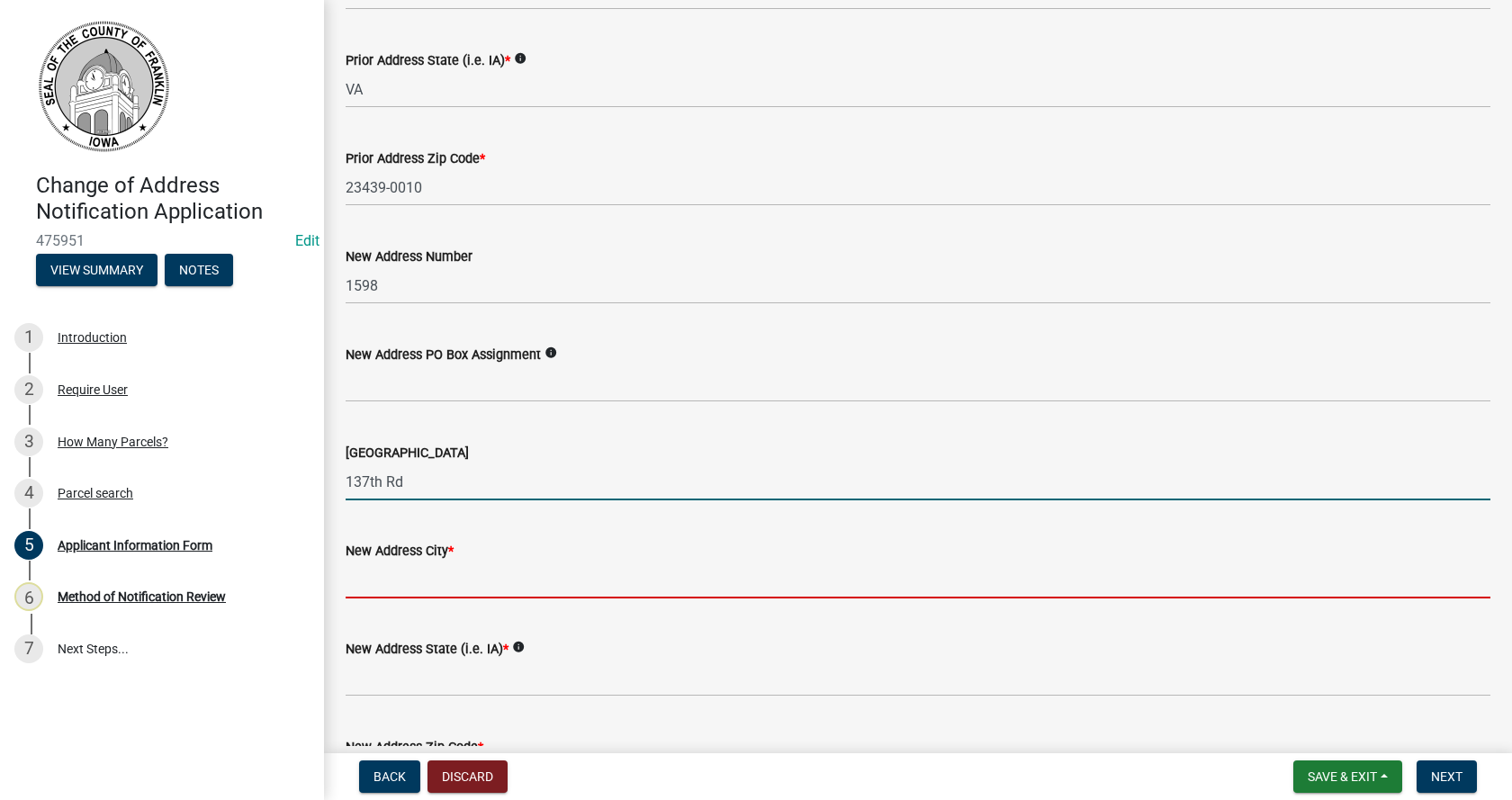
click at [396, 574] on input "New Address City *" at bounding box center [918, 580] width 1145 height 37
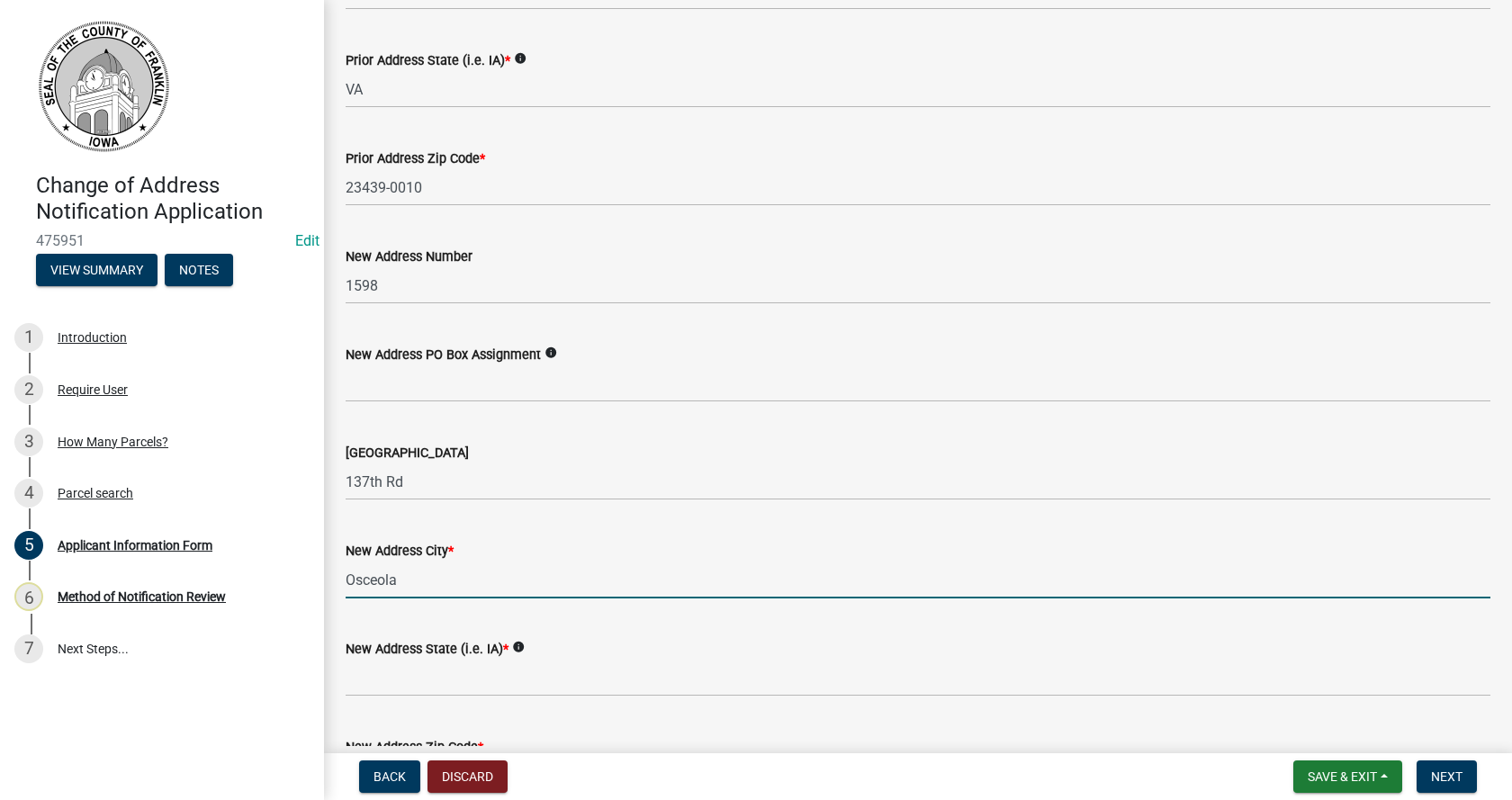
type input "Osceola"
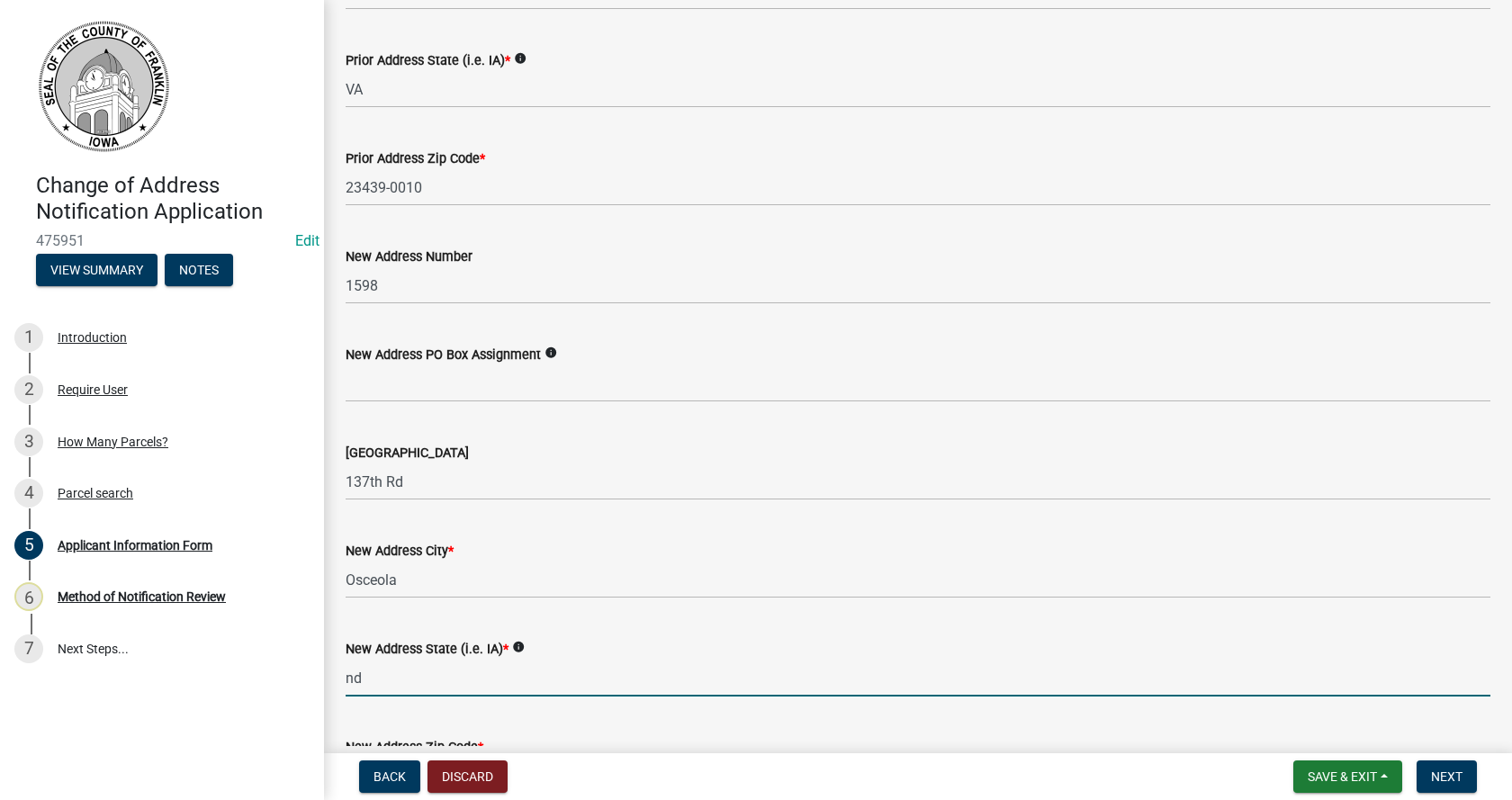
type input "n"
type input "NE"
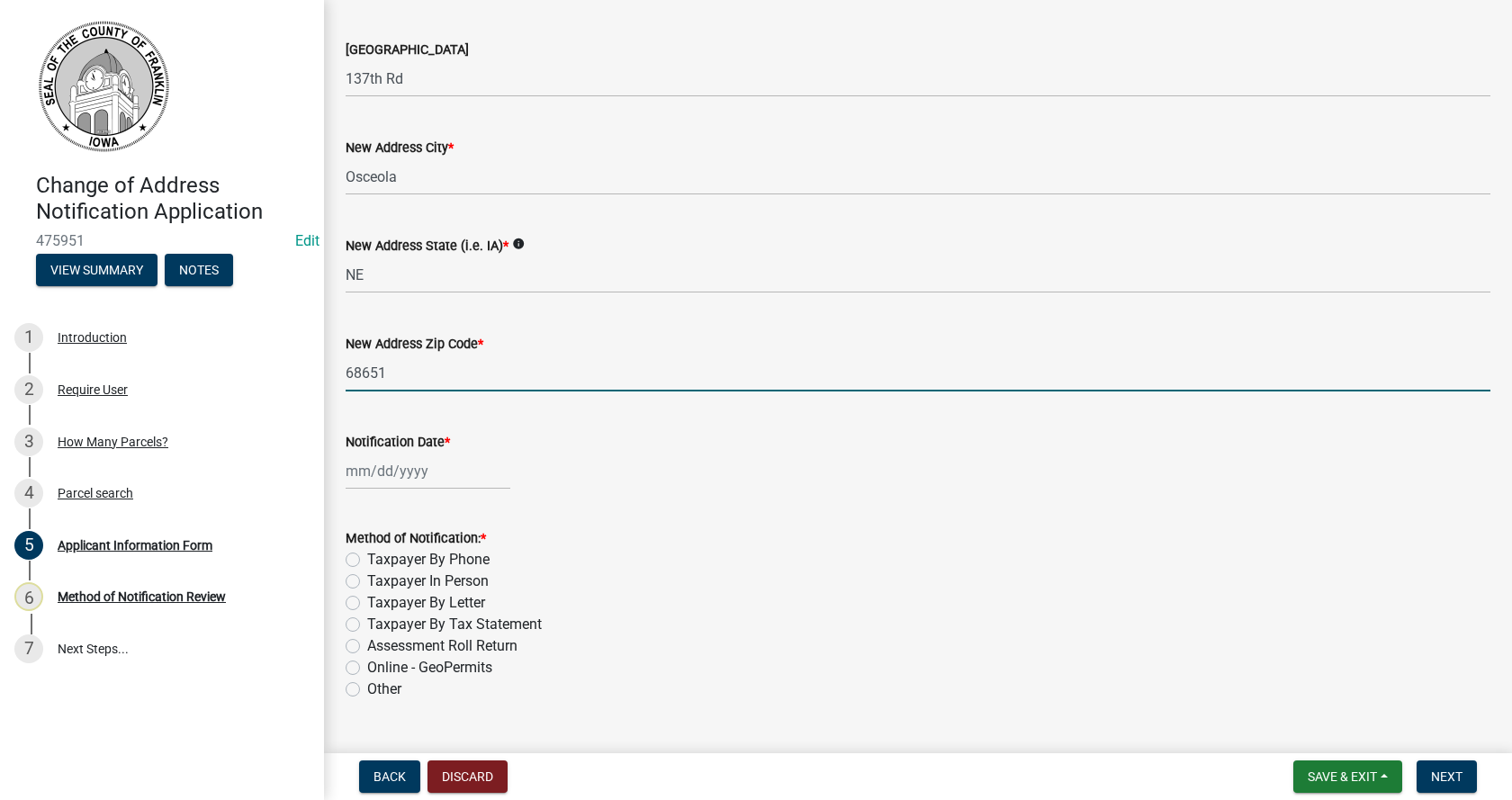
type input "68651"
click at [382, 476] on div at bounding box center [428, 471] width 164 height 37
select select "9"
select select "2025"
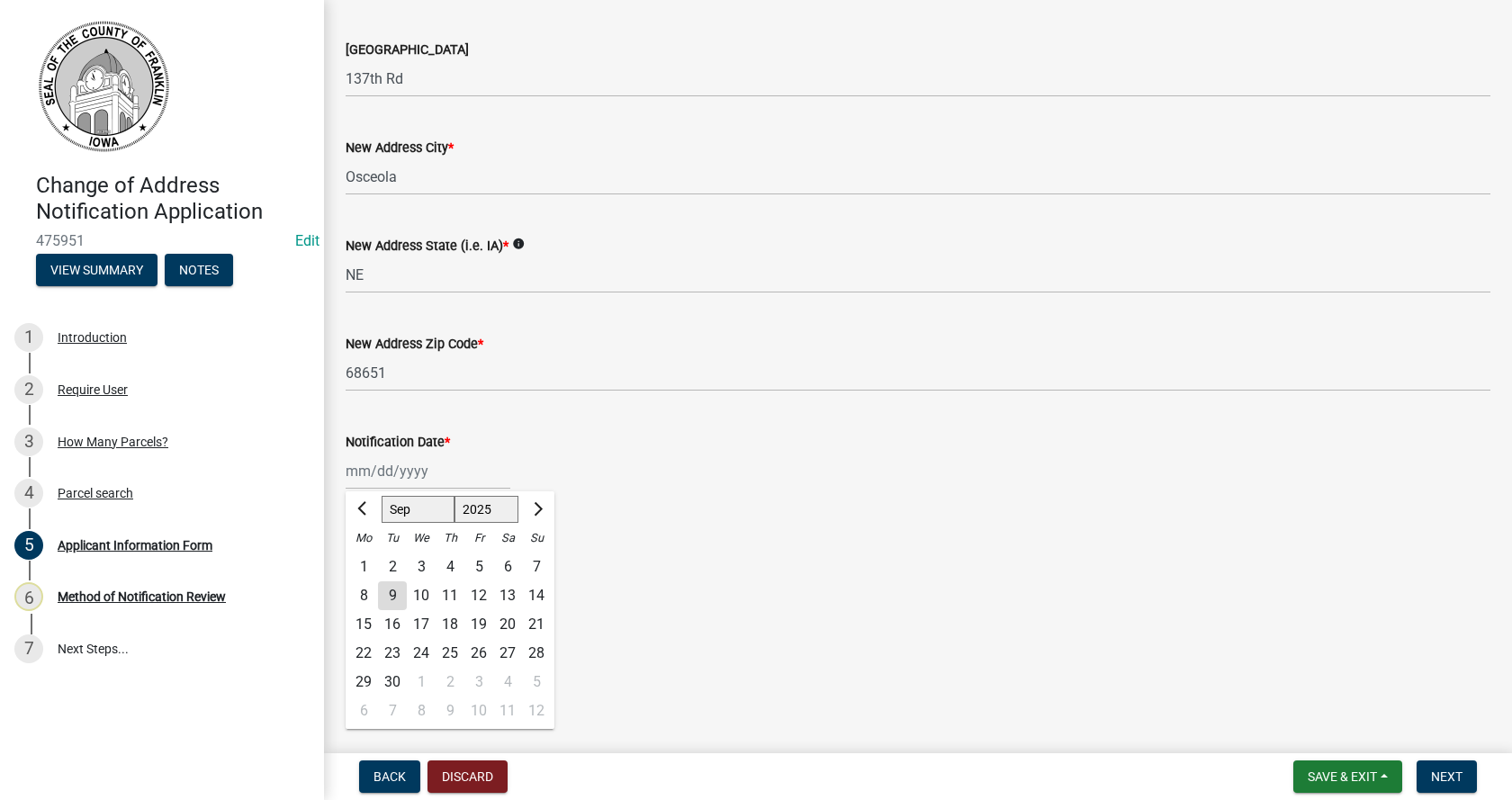
click at [363, 591] on div "8" at bounding box center [363, 596] width 29 height 29
type input "[DATE]"
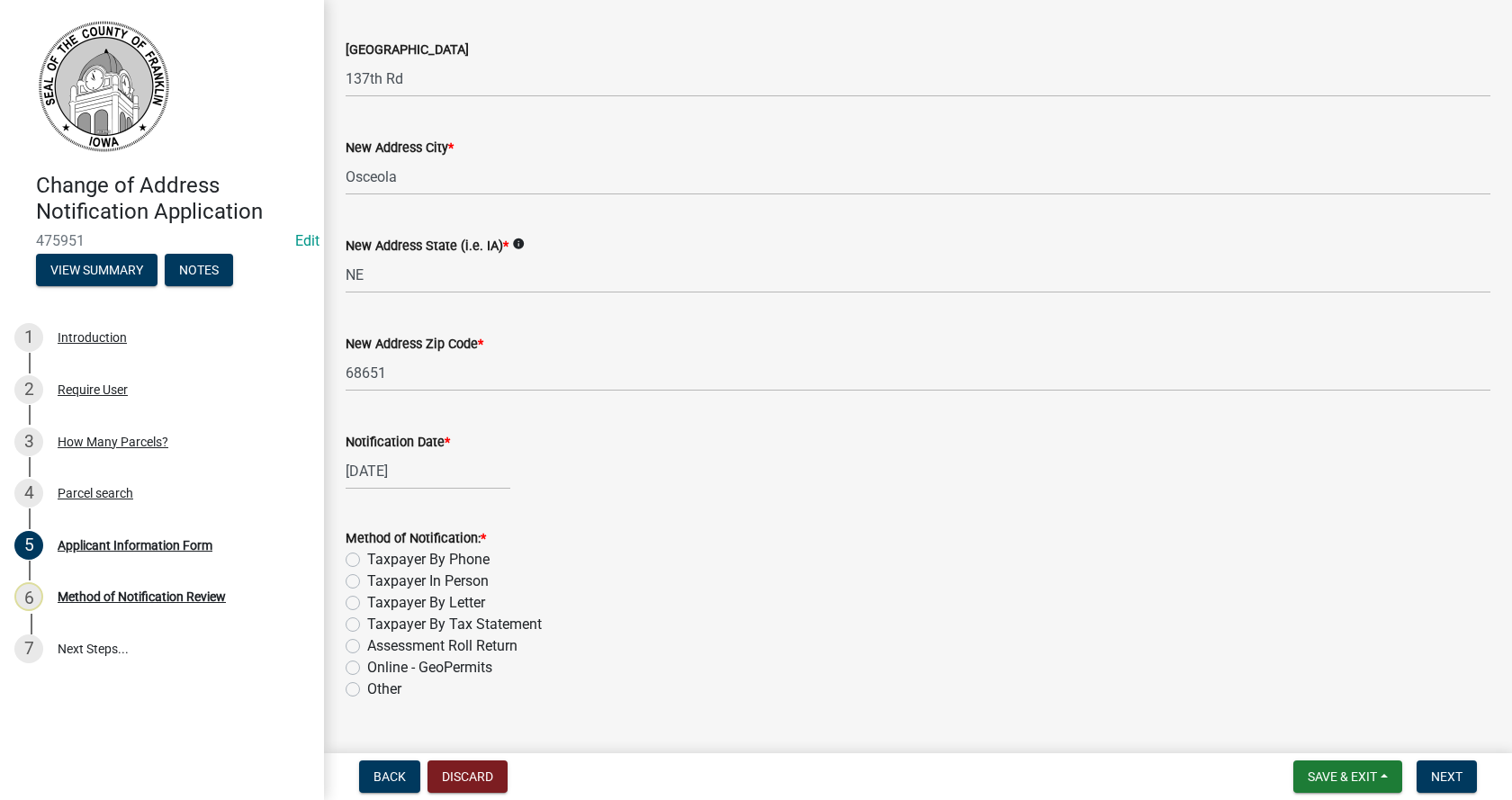
click at [367, 627] on label "Taxpayer By Tax Statement" at bounding box center [455, 625] width 175 height 21
click at [367, 626] on input "Taxpayer By Tax Statement" at bounding box center [373, 620] width 12 height 12
radio input "true"
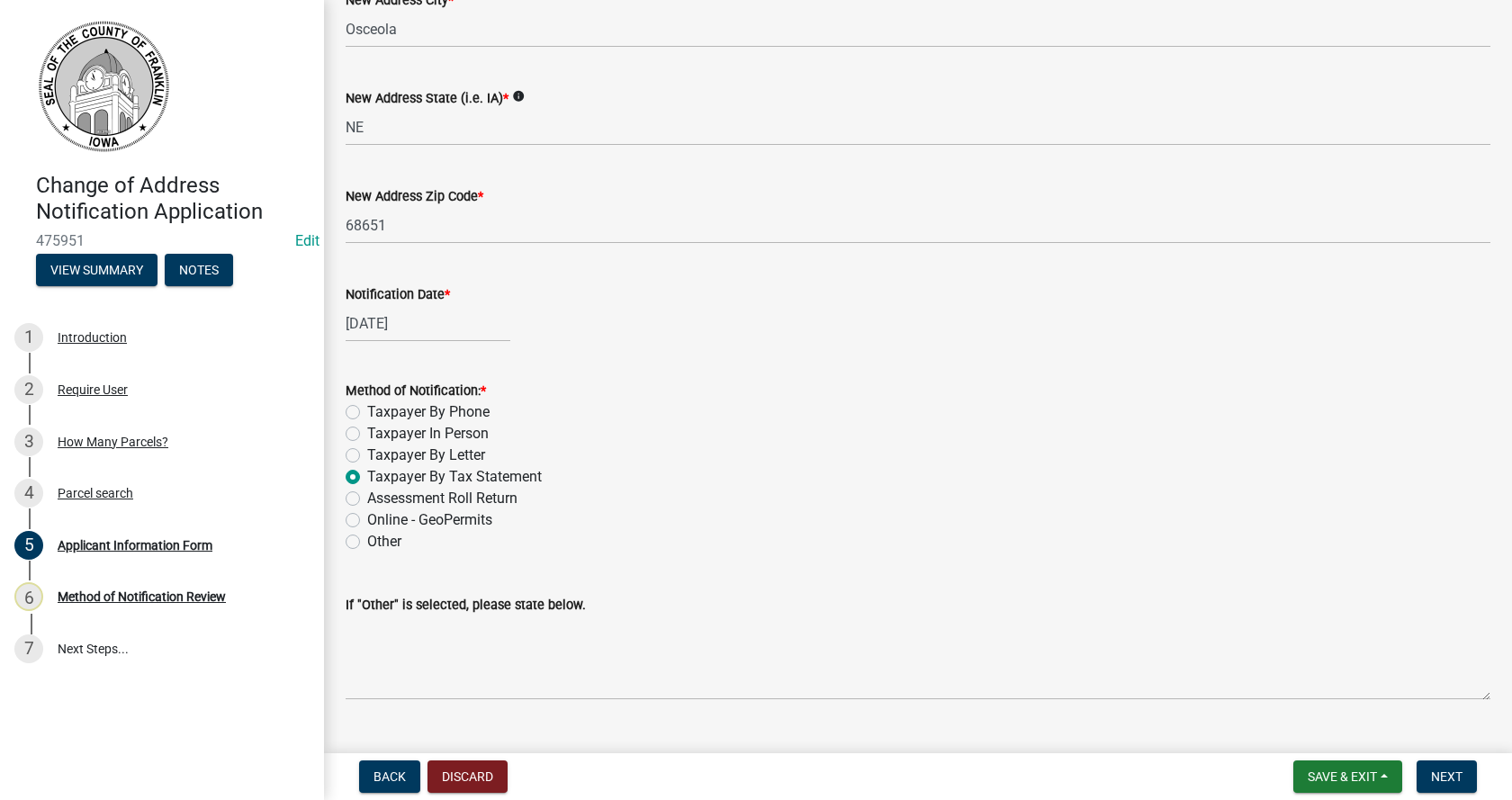
scroll to position [1611, 0]
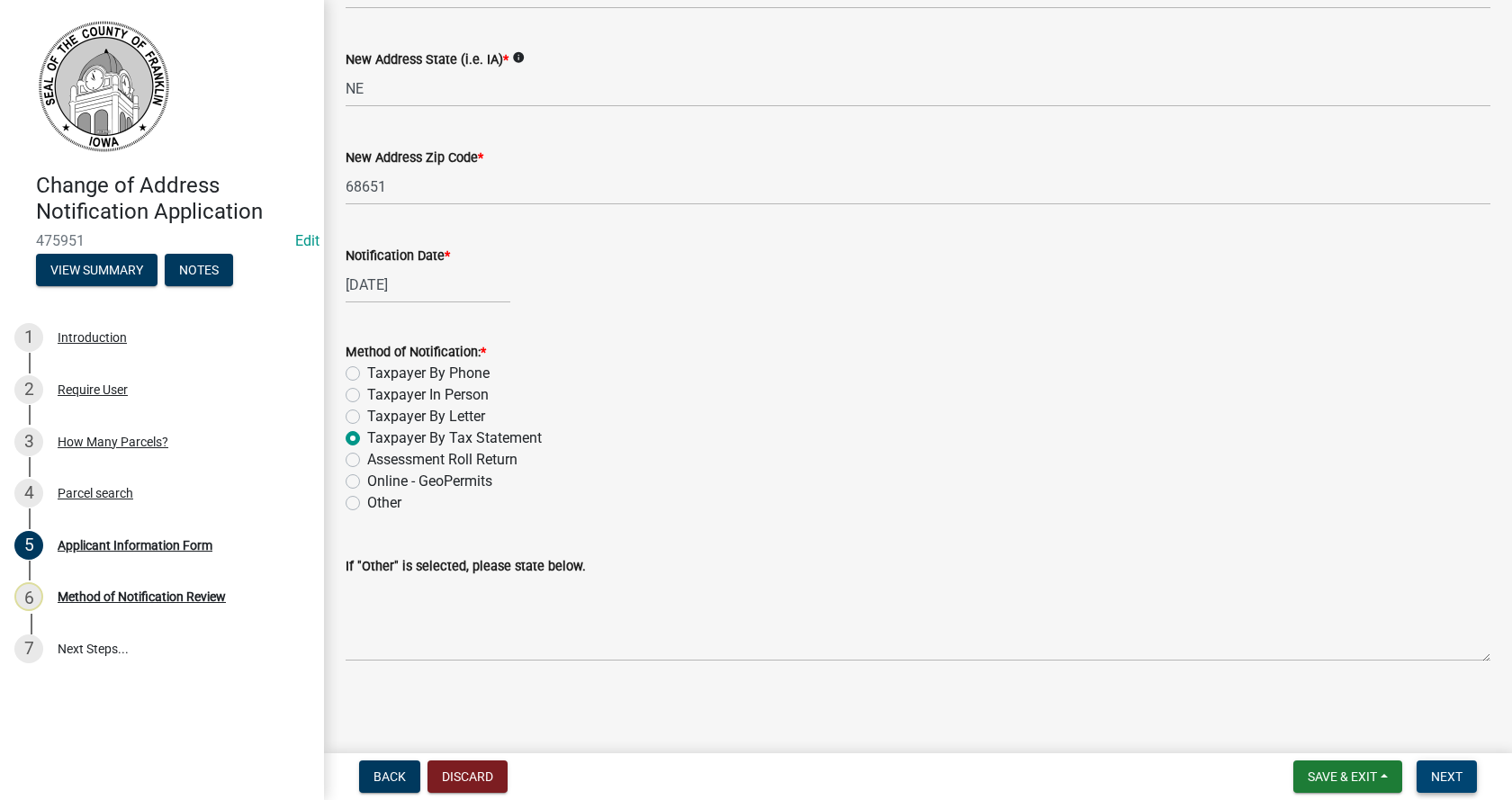
click at [1445, 776] on span "Next" at bounding box center [1447, 777] width 31 height 15
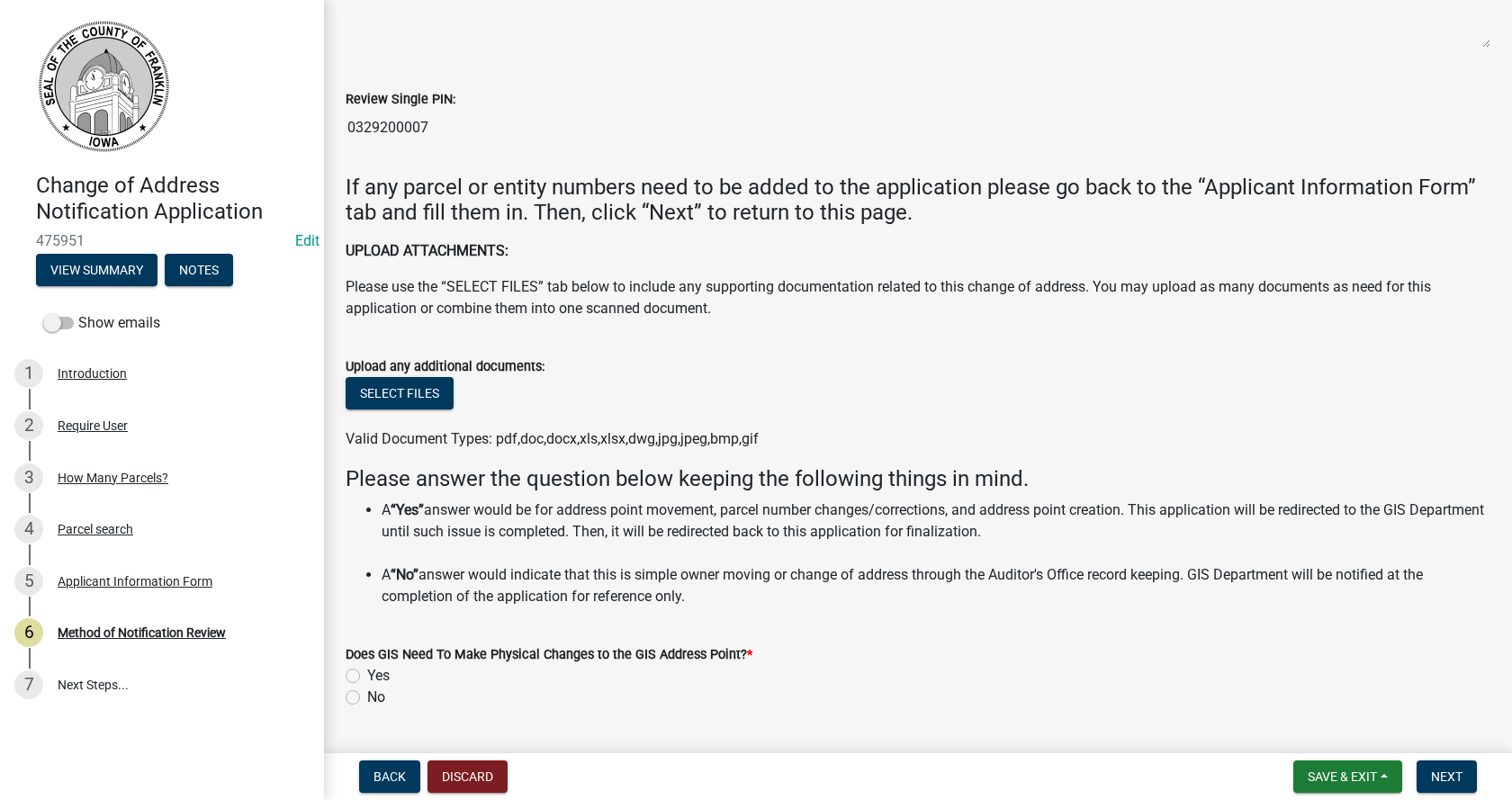
scroll to position [540, 0]
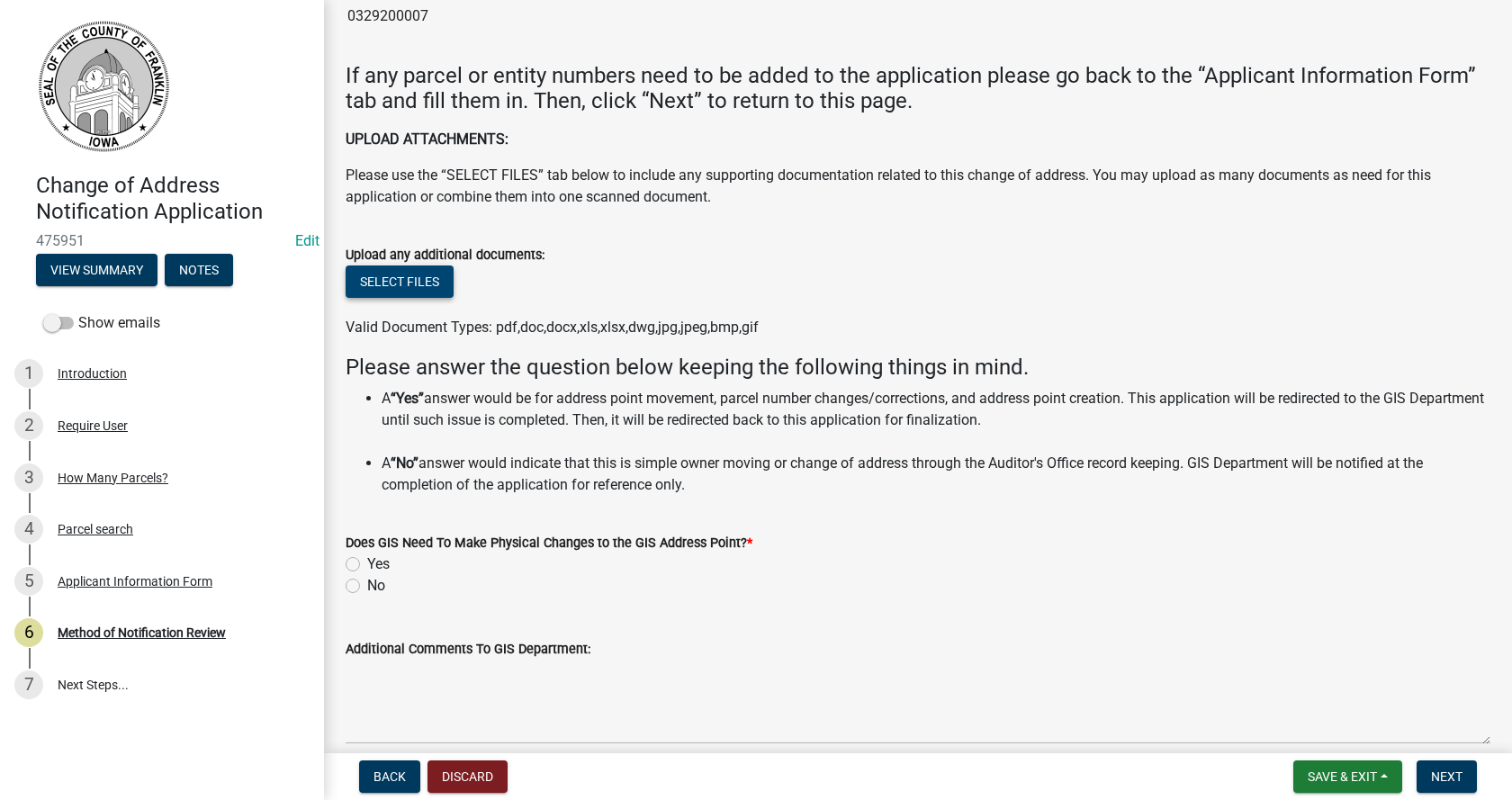
click at [418, 276] on button "Select files" at bounding box center [399, 281] width 108 height 32
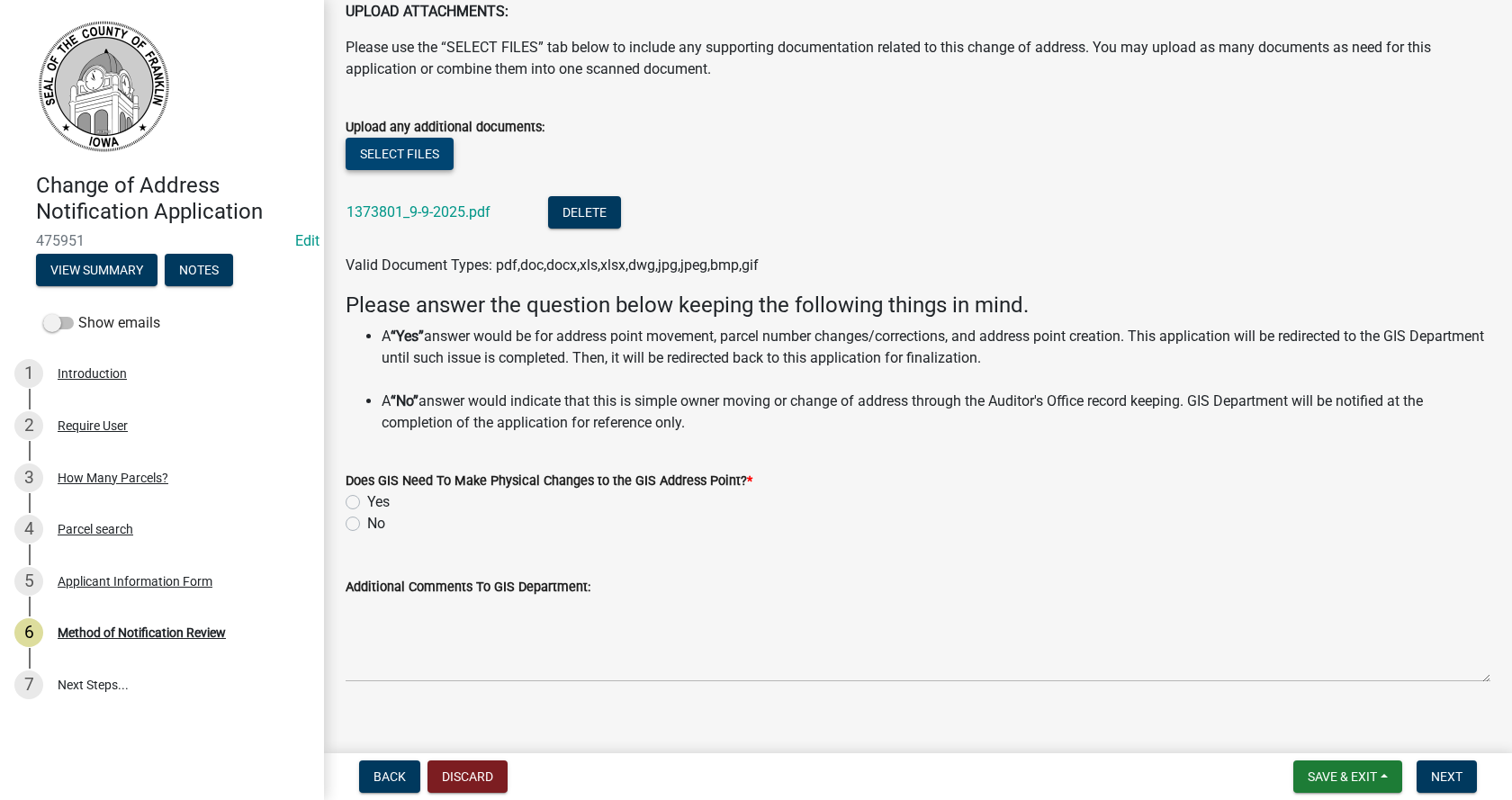
scroll to position [688, 0]
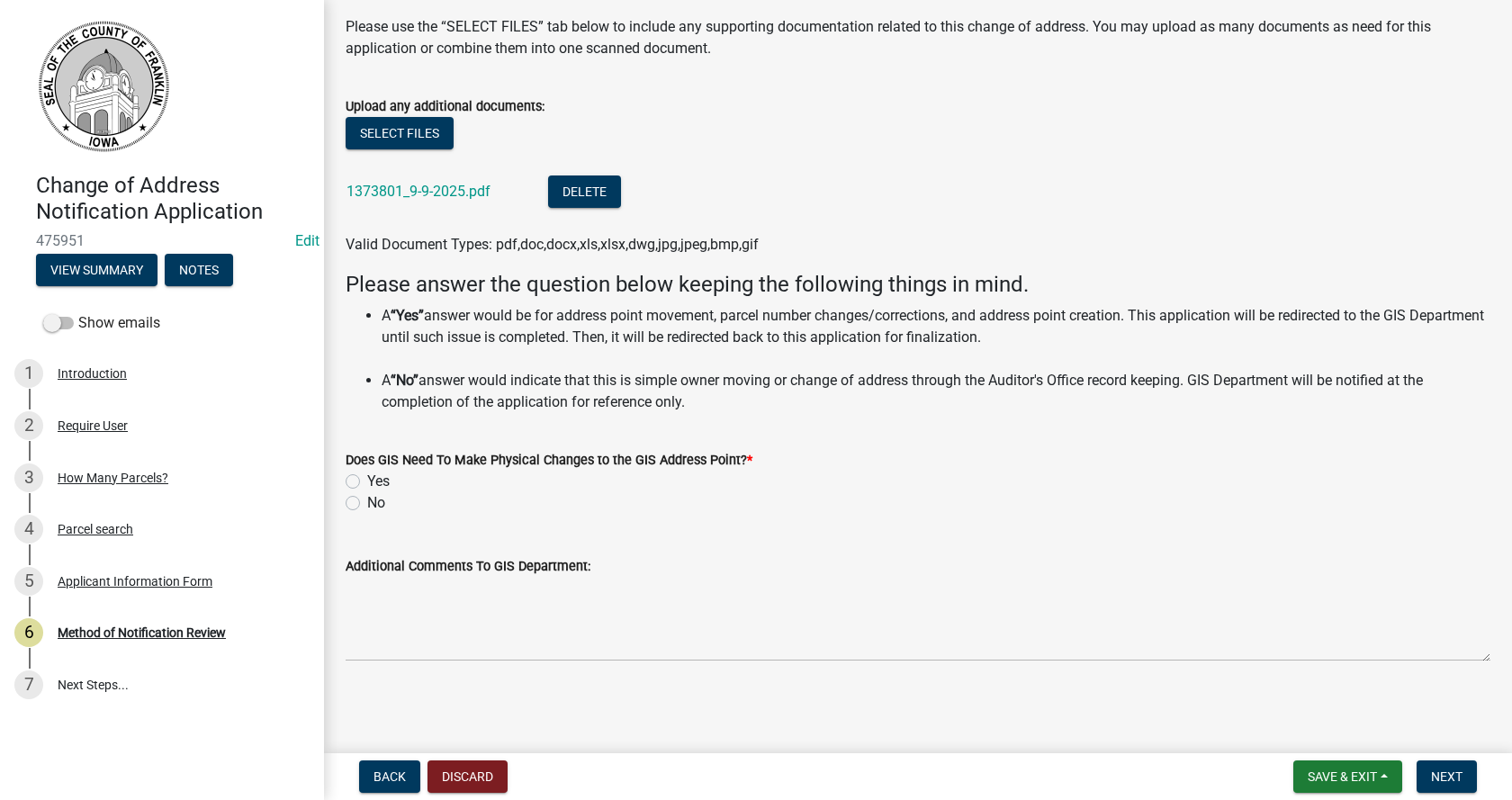
click at [367, 502] on label "No" at bounding box center [376, 504] width 18 height 21
click at [367, 502] on input "No" at bounding box center [373, 499] width 12 height 12
radio input "true"
click at [1451, 778] on span "Next" at bounding box center [1447, 777] width 31 height 15
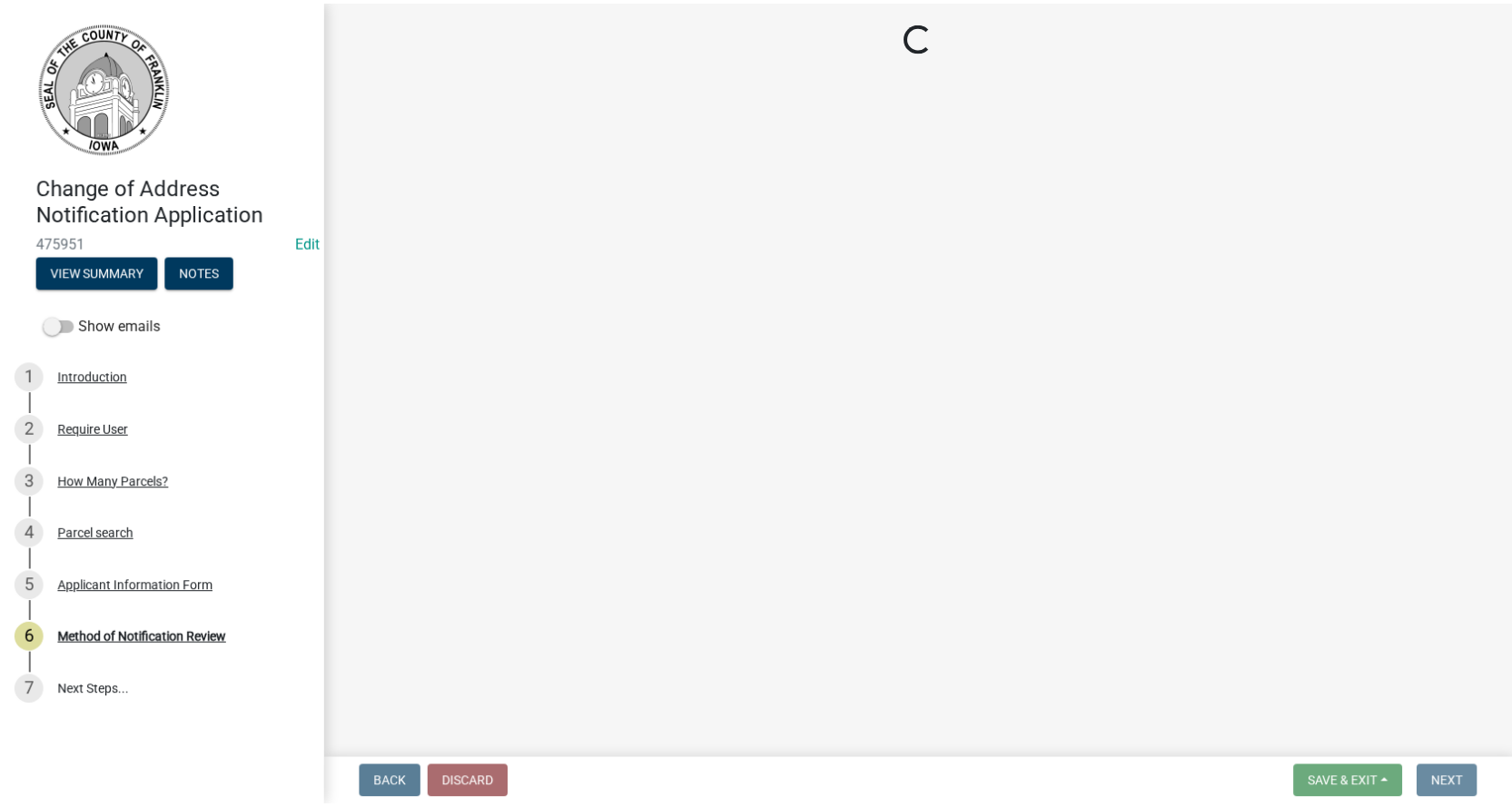
scroll to position [0, 0]
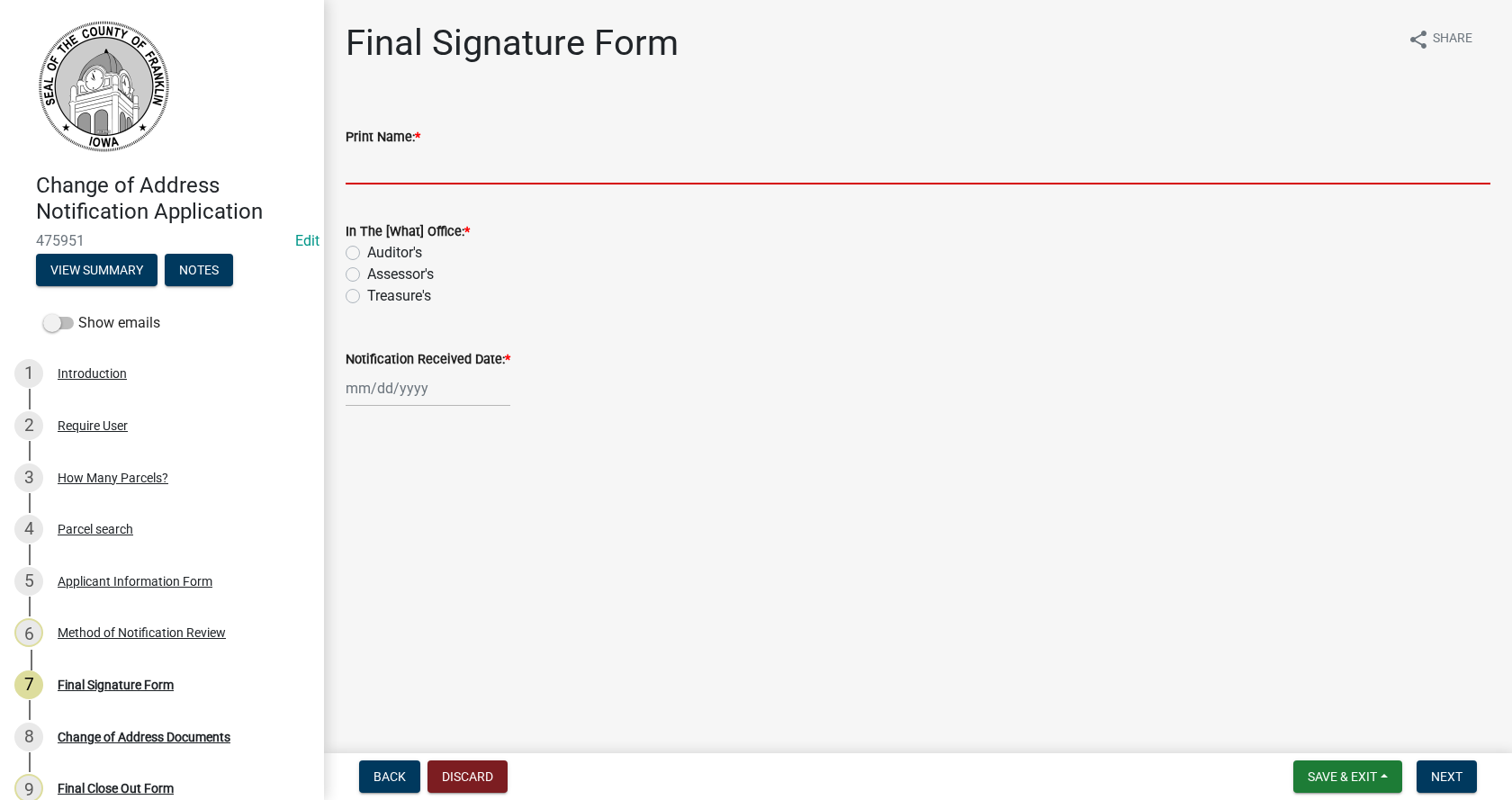
click at [480, 156] on input "Print Name: *" at bounding box center [918, 166] width 1145 height 37
type input "Treasurer Office"
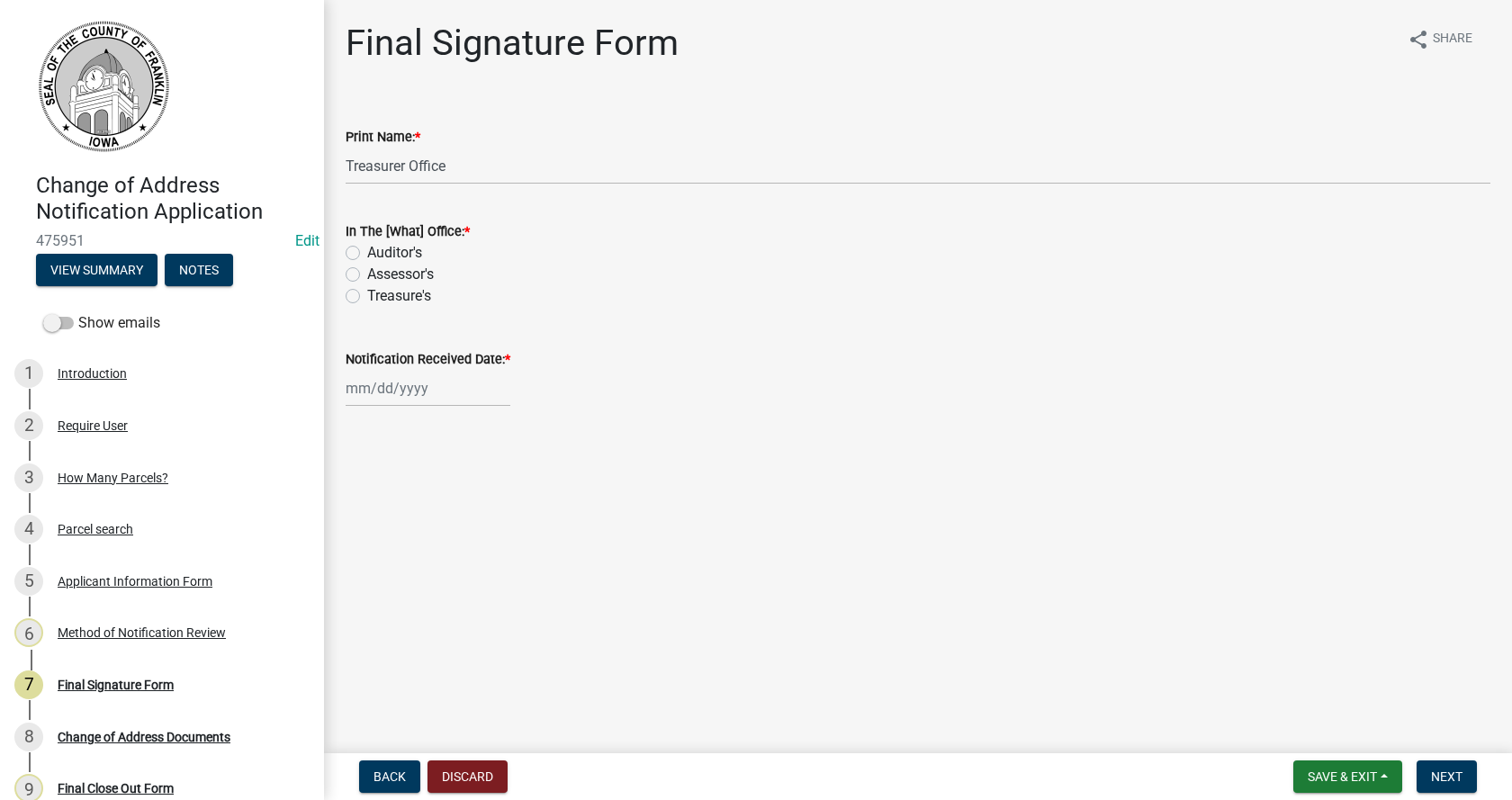
click at [367, 293] on label "Treasure's" at bounding box center [399, 296] width 64 height 21
click at [367, 293] on input "Treasure's" at bounding box center [373, 292] width 12 height 12
radio input "true"
click at [375, 392] on div at bounding box center [428, 389] width 164 height 37
select select "9"
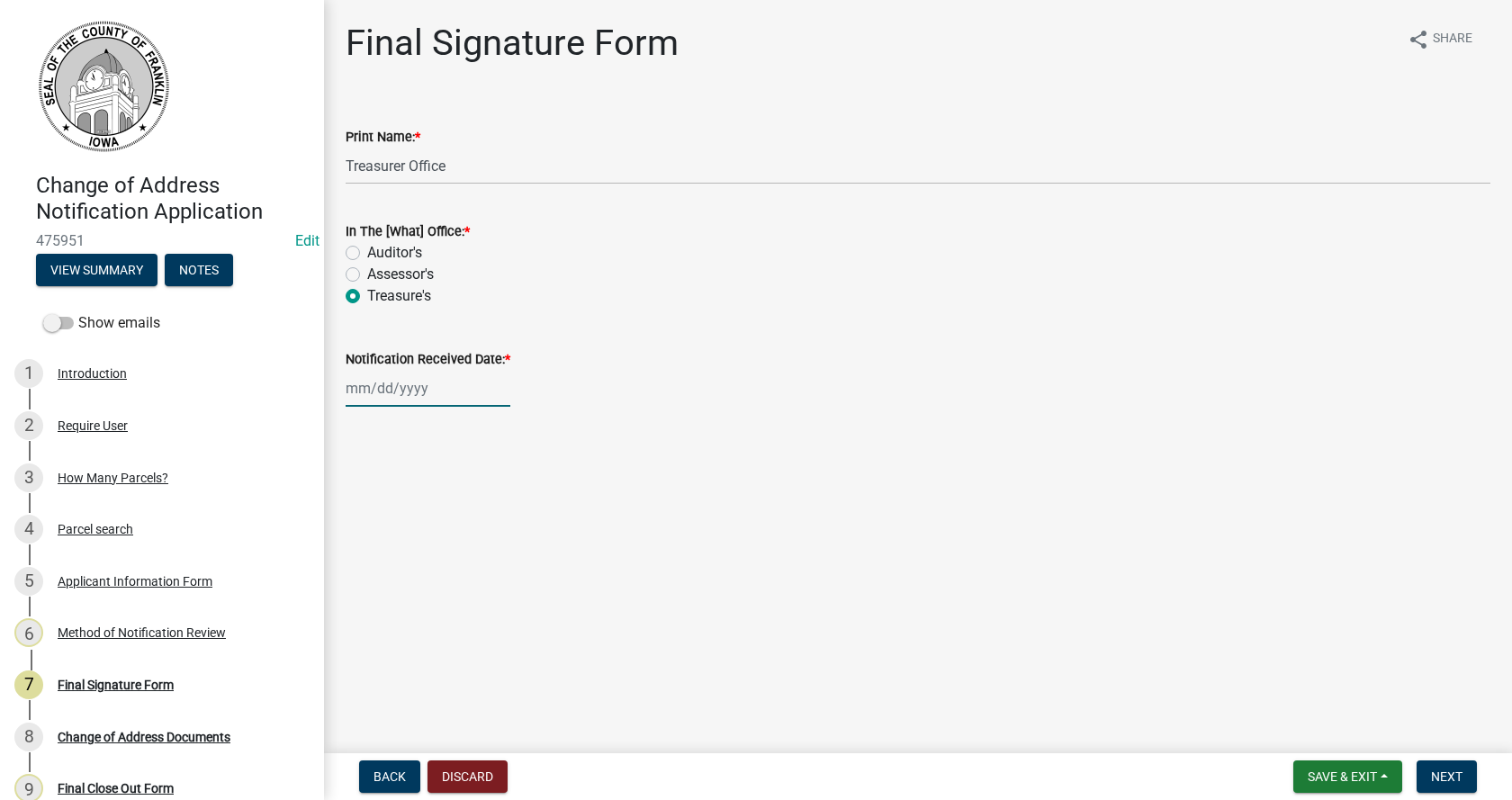
select select "2025"
click at [387, 511] on div "9" at bounding box center [393, 513] width 29 height 29
type input "[DATE]"
click at [1447, 776] on span "Next" at bounding box center [1447, 777] width 31 height 15
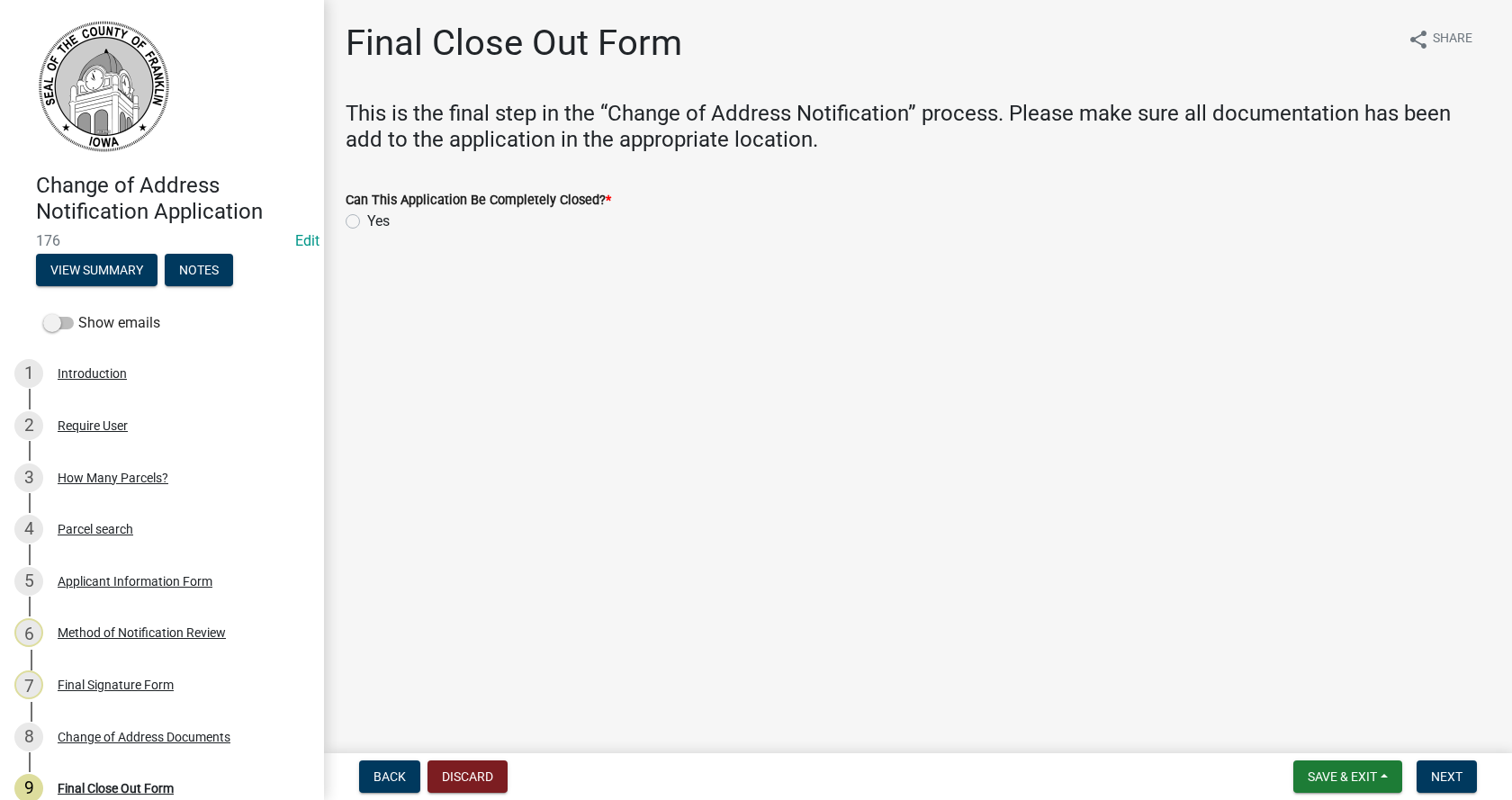
click at [367, 219] on label "Yes" at bounding box center [378, 222] width 22 height 21
click at [367, 219] on input "Yes" at bounding box center [373, 217] width 12 height 12
radio input "true"
click at [1443, 772] on span "Next" at bounding box center [1447, 777] width 31 height 15
